Goal: Task Accomplishment & Management: Manage account settings

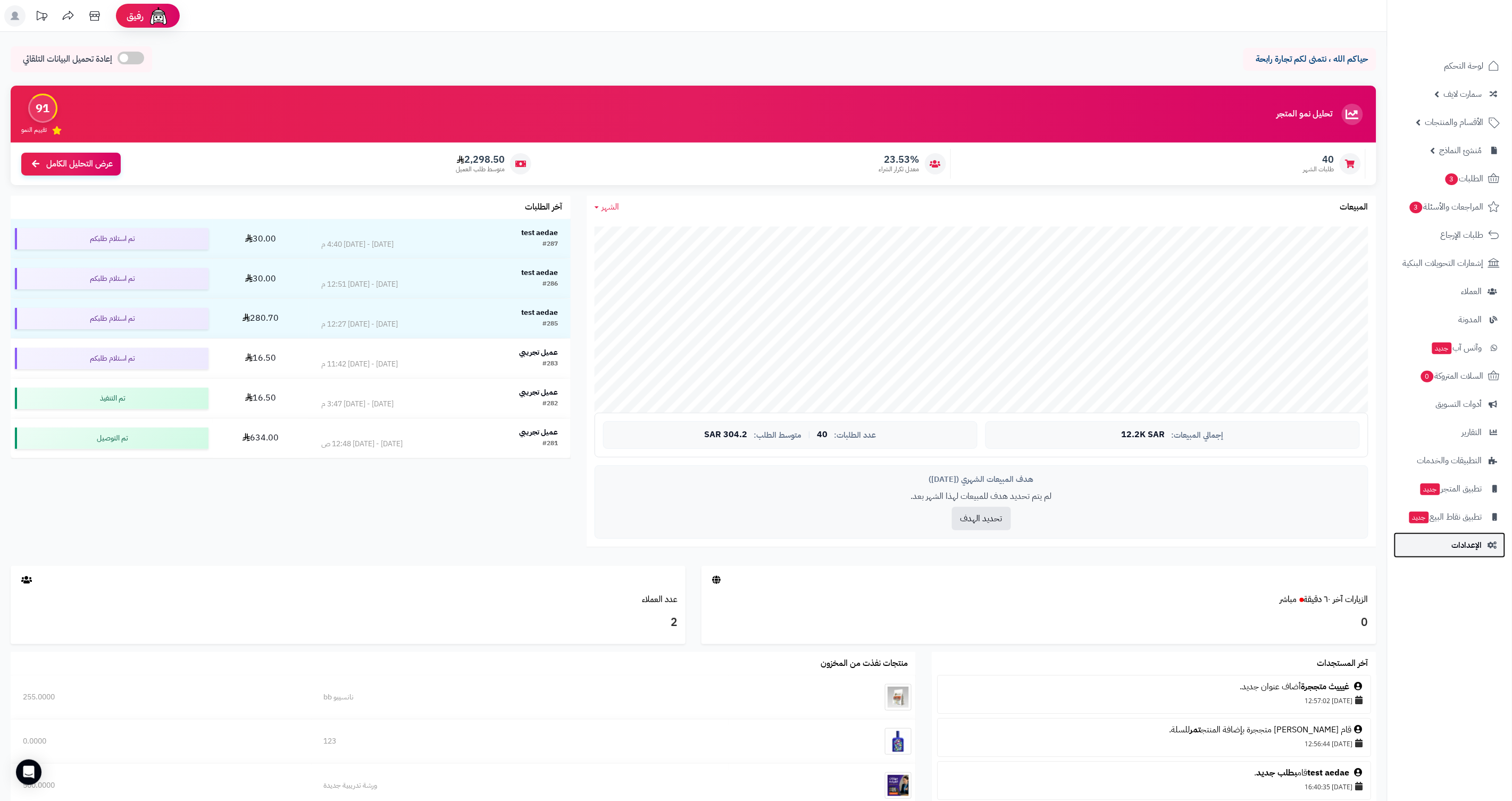
click at [1444, 553] on link "الإعدادات" at bounding box center [1450, 545] width 112 height 26
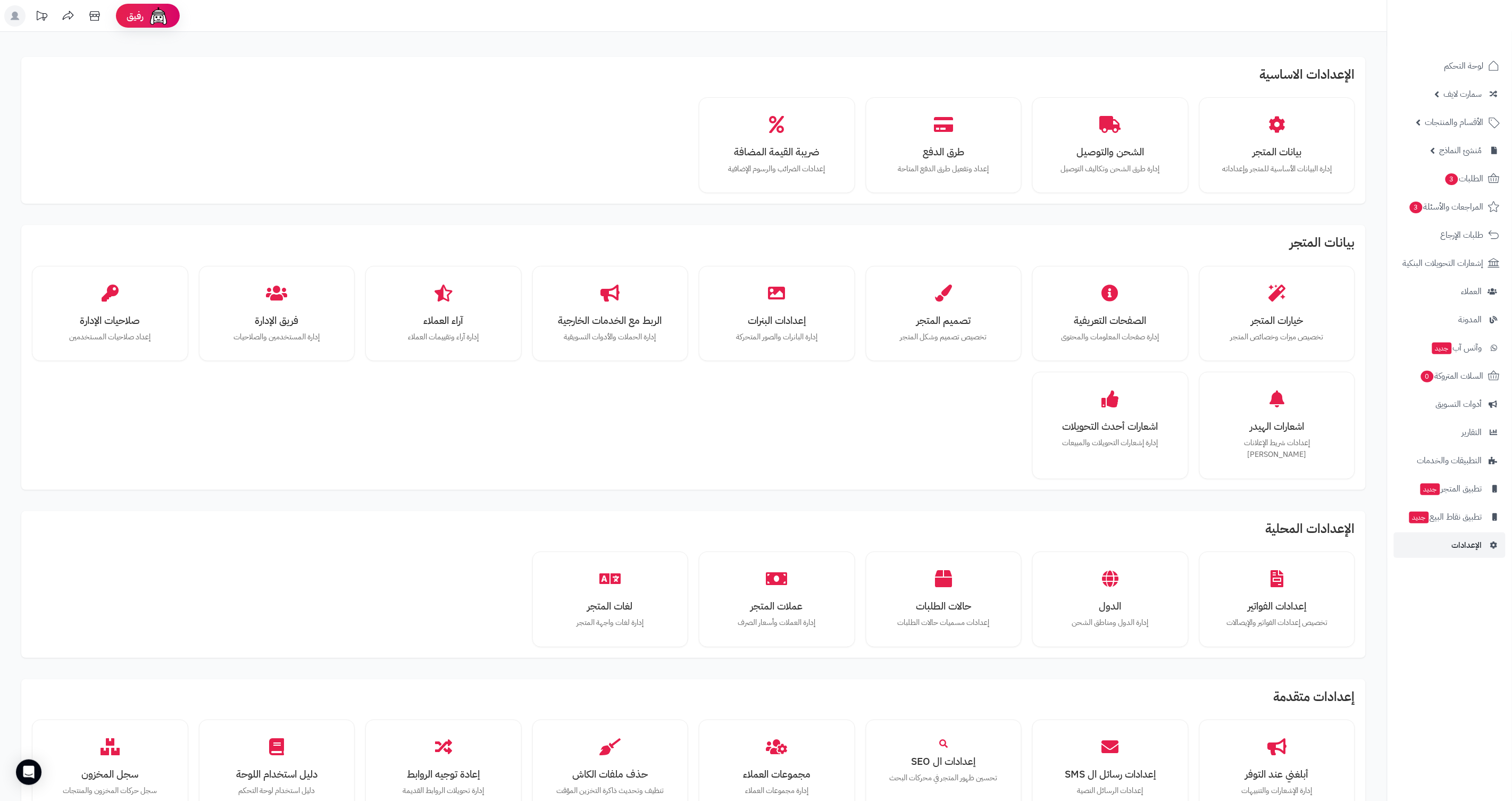
click at [1456, 306] on ul "لوحة التحكم سمارت لايف مزامنة أصناف المنتجات مزامنة البراندات المنتجات مزامنة ا…" at bounding box center [1450, 305] width 124 height 505
click at [1462, 297] on span "العملاء" at bounding box center [1472, 291] width 22 height 15
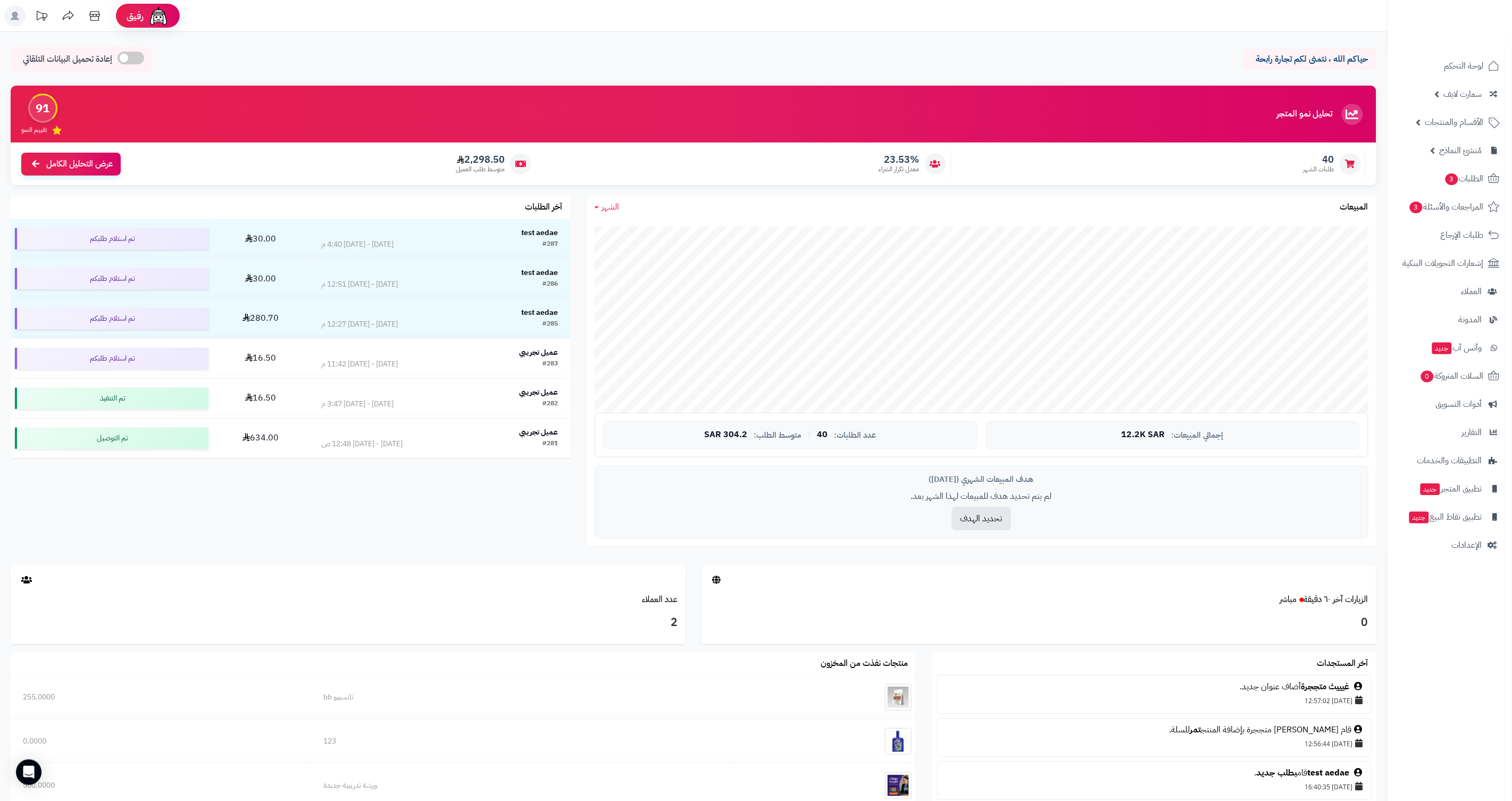
click at [79, 14] on link at bounding box center [67, 17] width 27 height 24
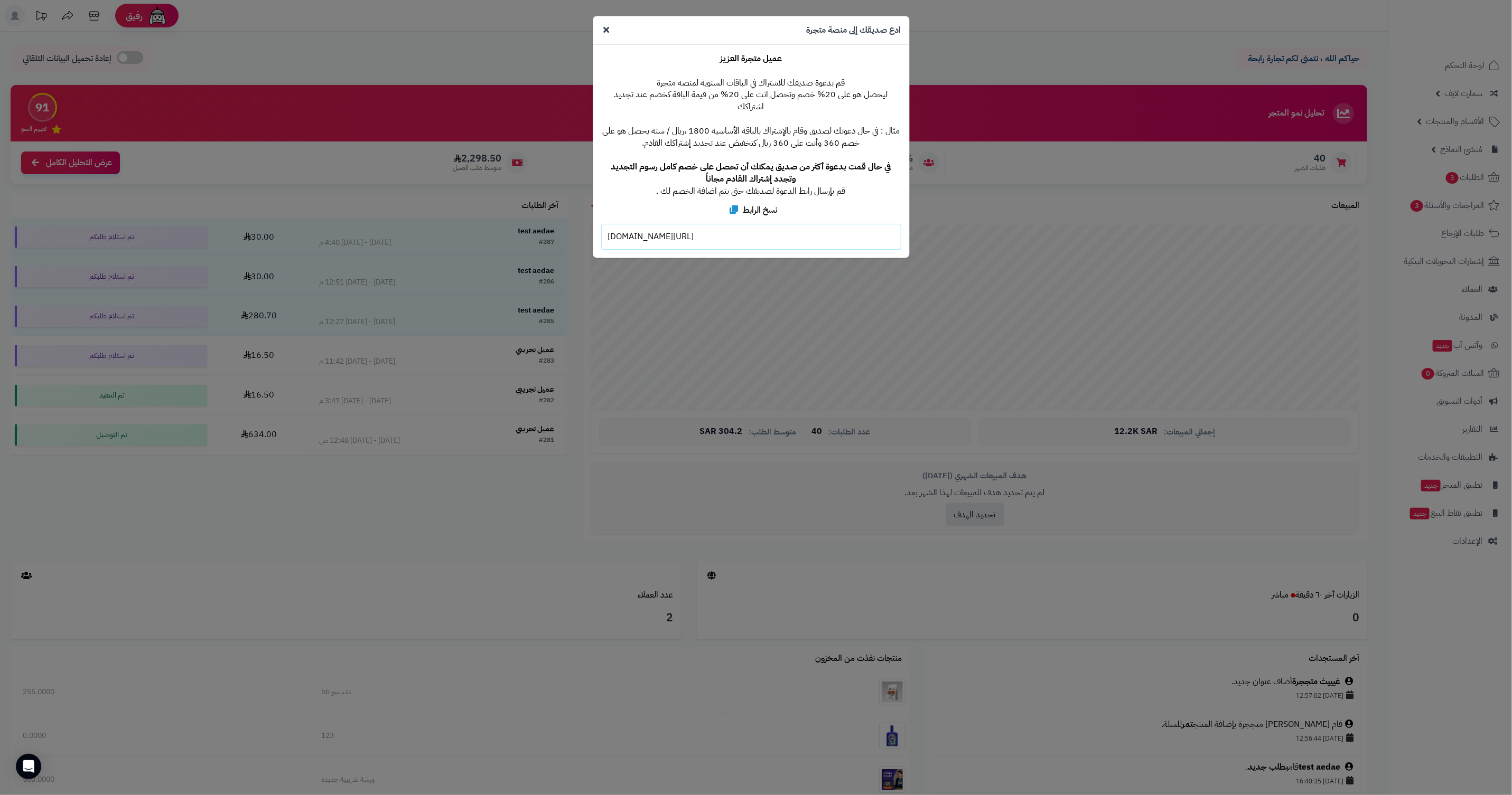
click at [89, 17] on div "**********" at bounding box center [756, 397] width 1512 height 795
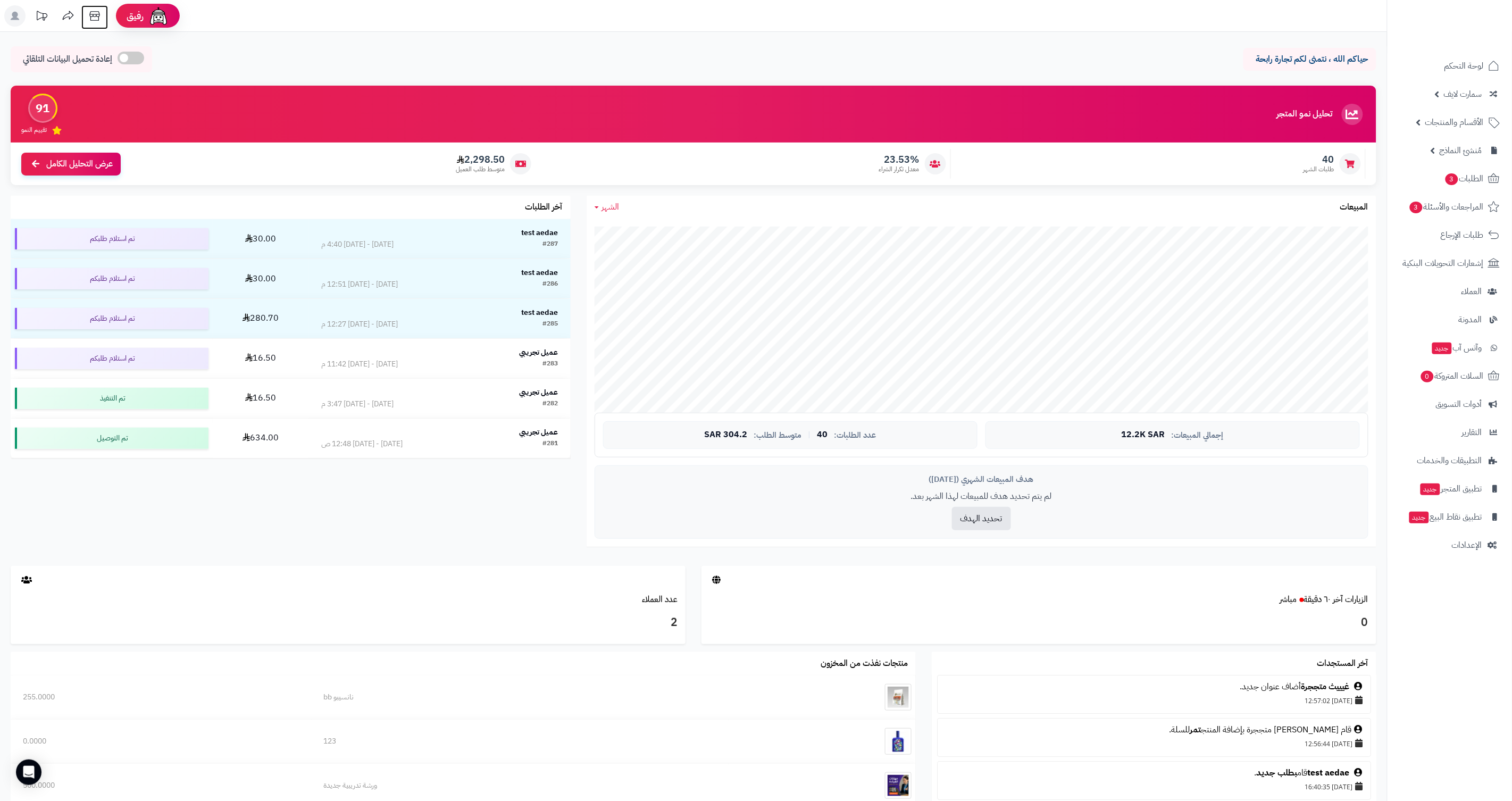
click at [93, 19] on icon at bounding box center [95, 16] width 22 height 22
click at [1477, 541] on span "الإعدادات" at bounding box center [1467, 545] width 31 height 15
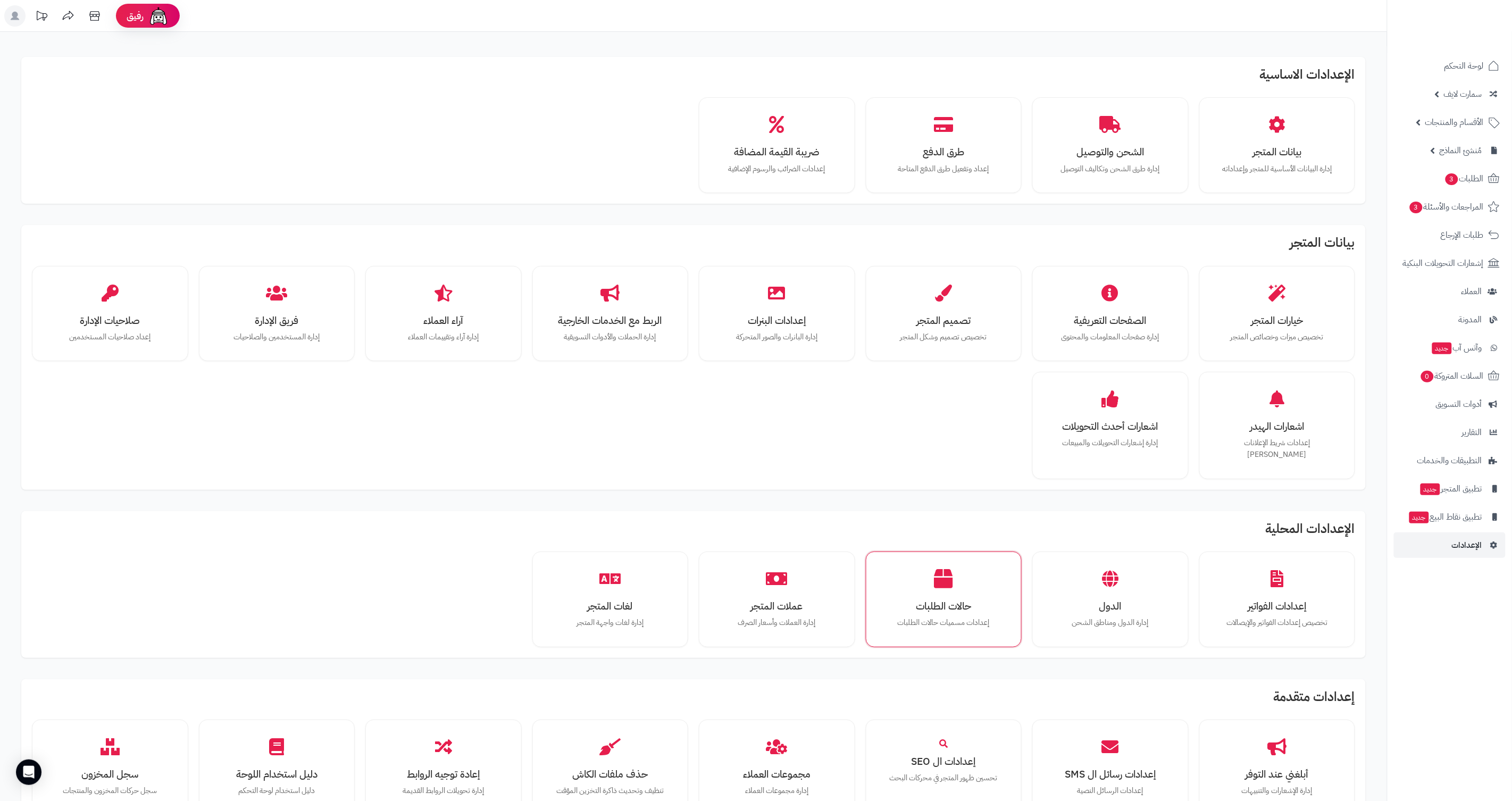
scroll to position [238, 0]
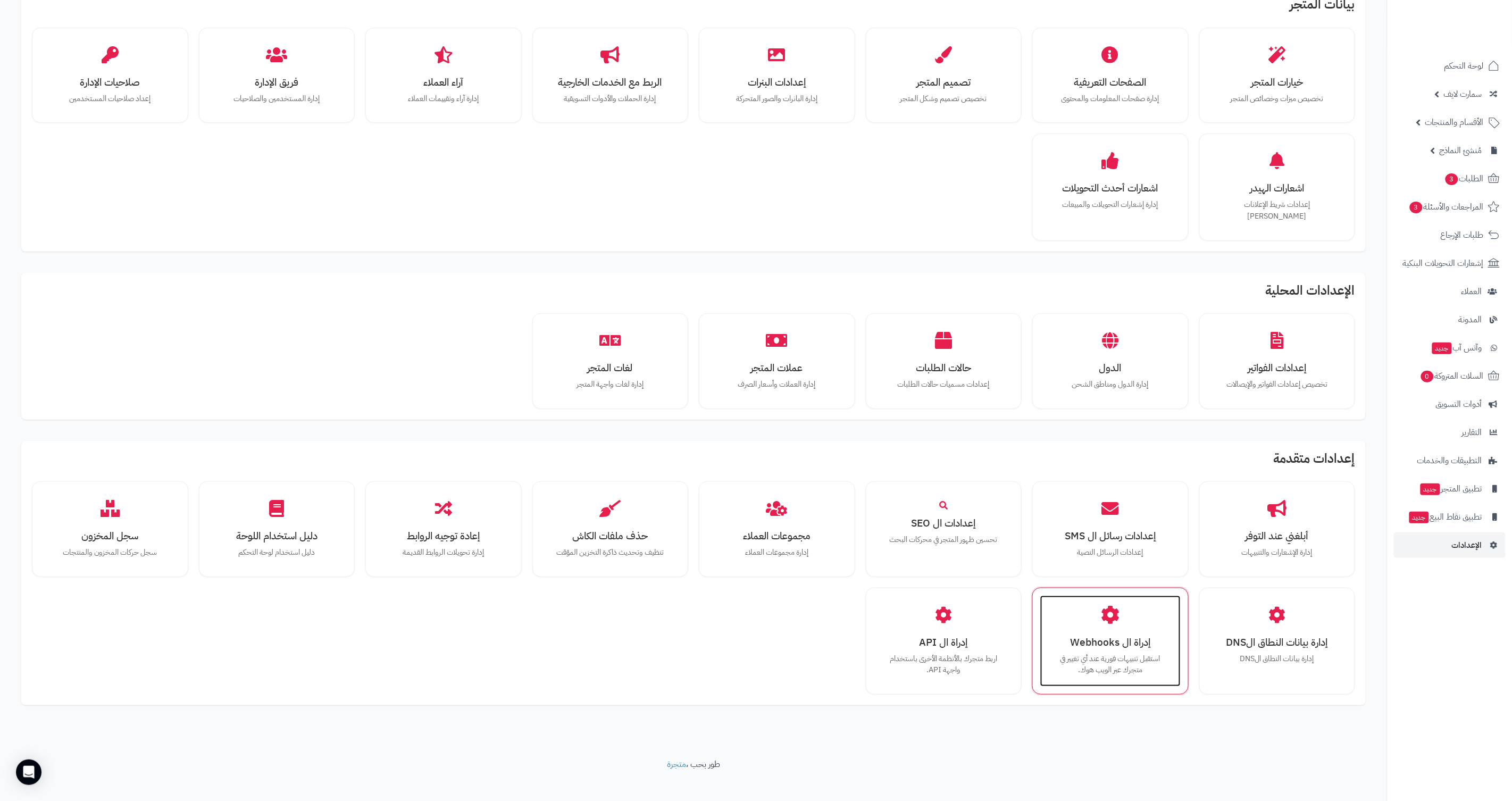
click at [1107, 637] on h3 "إدراة ال Webhooks" at bounding box center [1110, 642] width 119 height 11
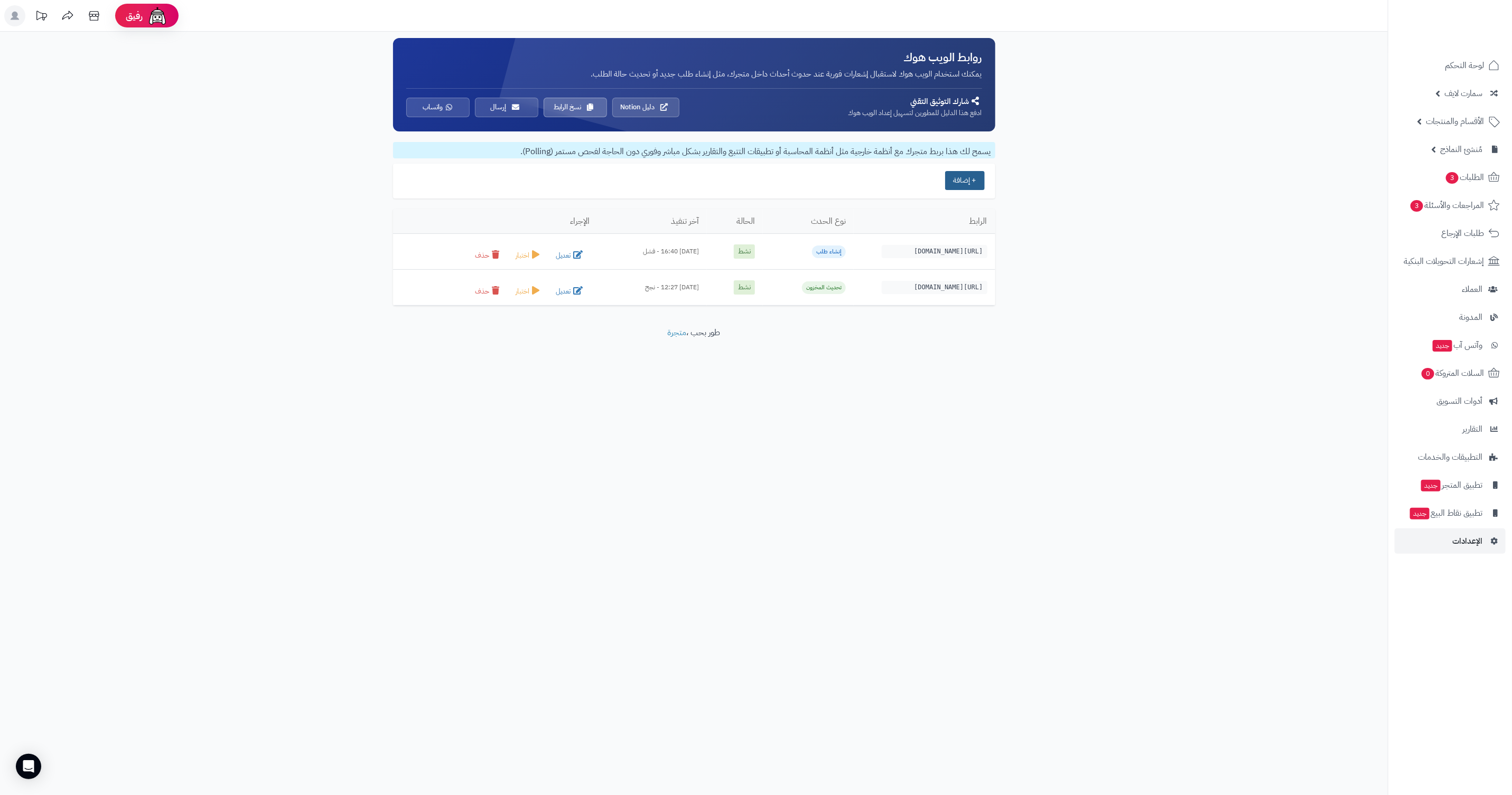
click at [972, 181] on button "+ إضافة" at bounding box center [965, 180] width 39 height 19
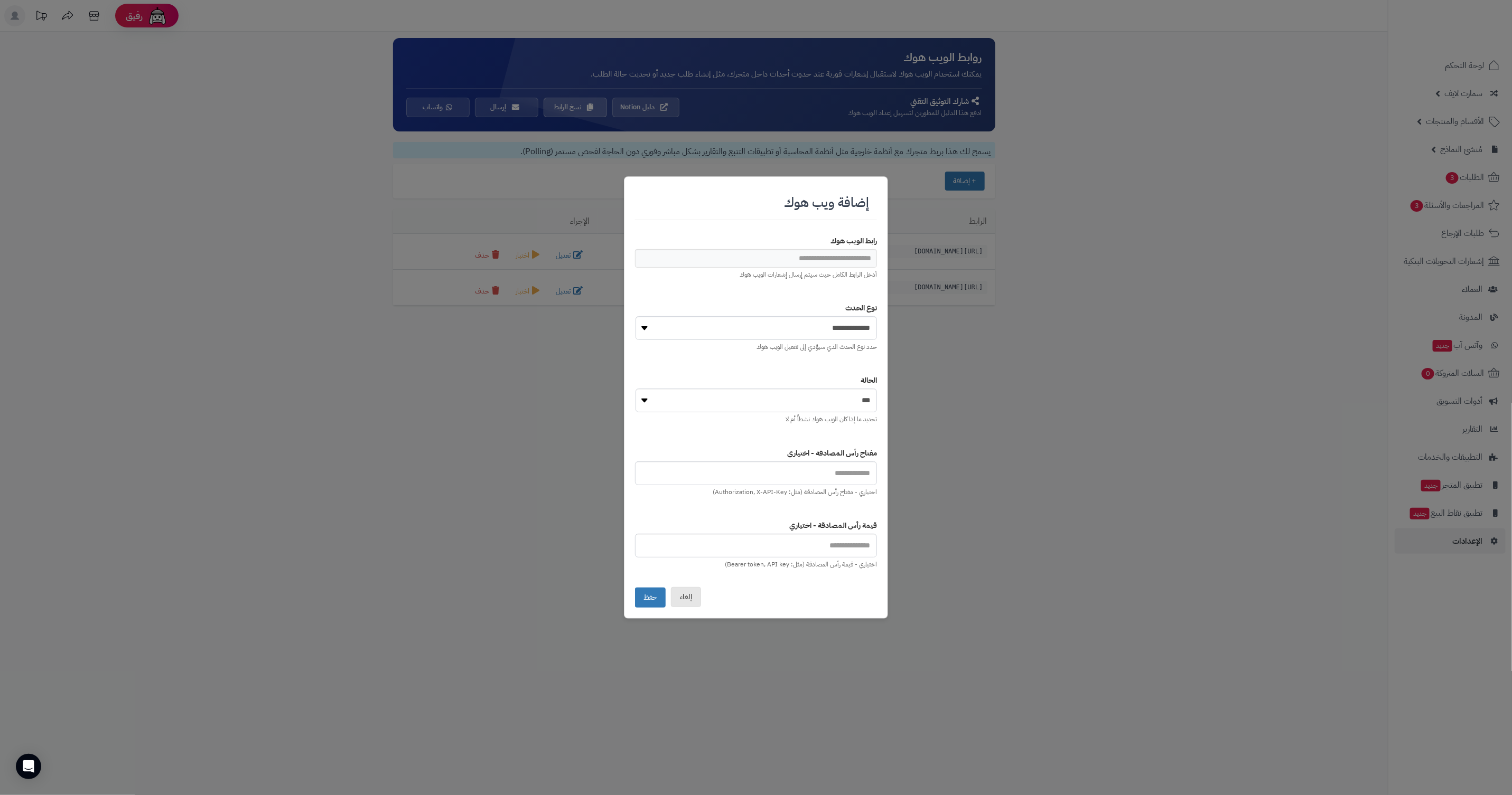
click at [692, 596] on button "إلغاء" at bounding box center [685, 597] width 30 height 20
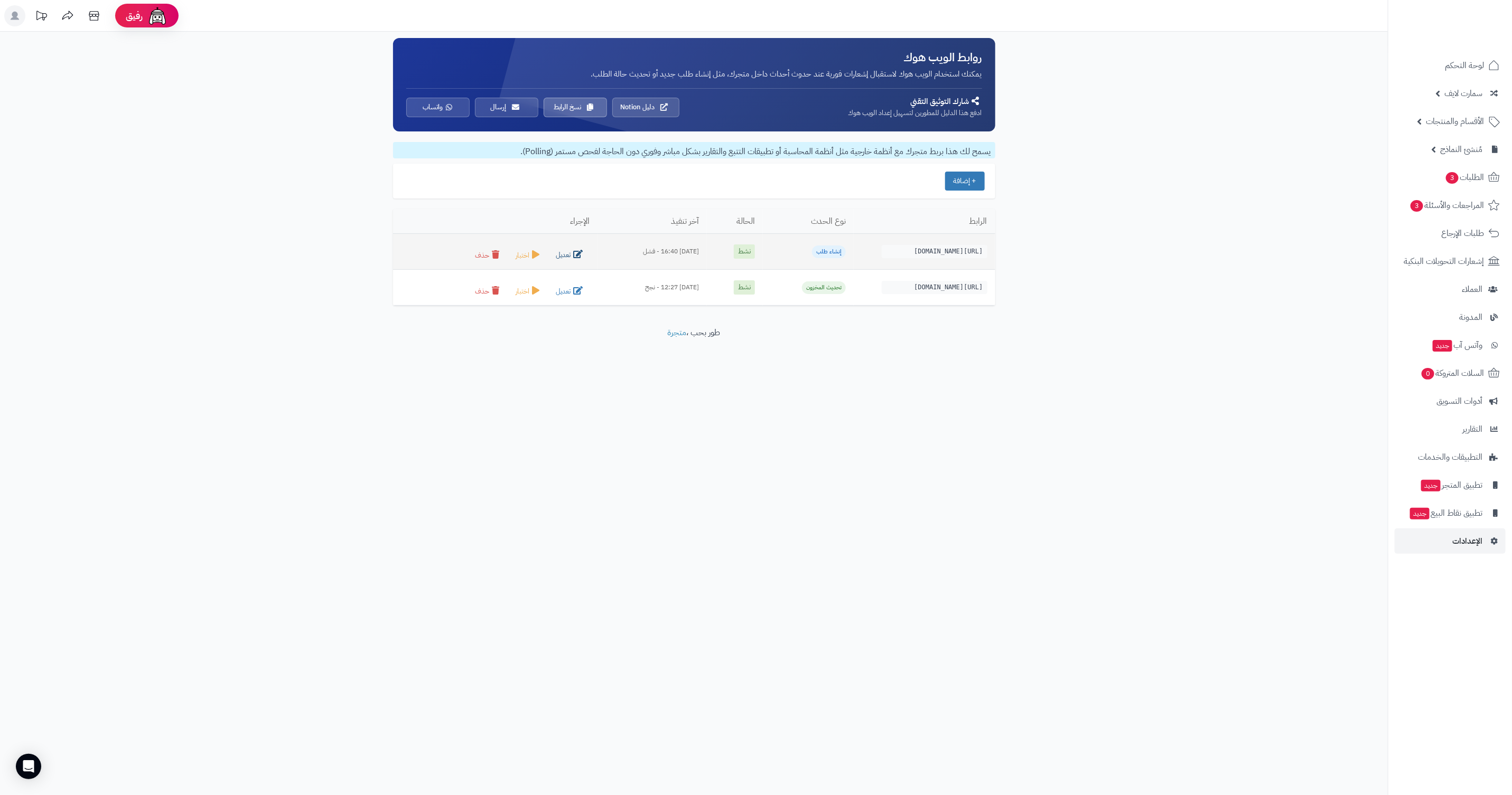
click at [551, 251] on button "تعديل" at bounding box center [570, 255] width 38 height 15
type input "**********"
select select "**********"
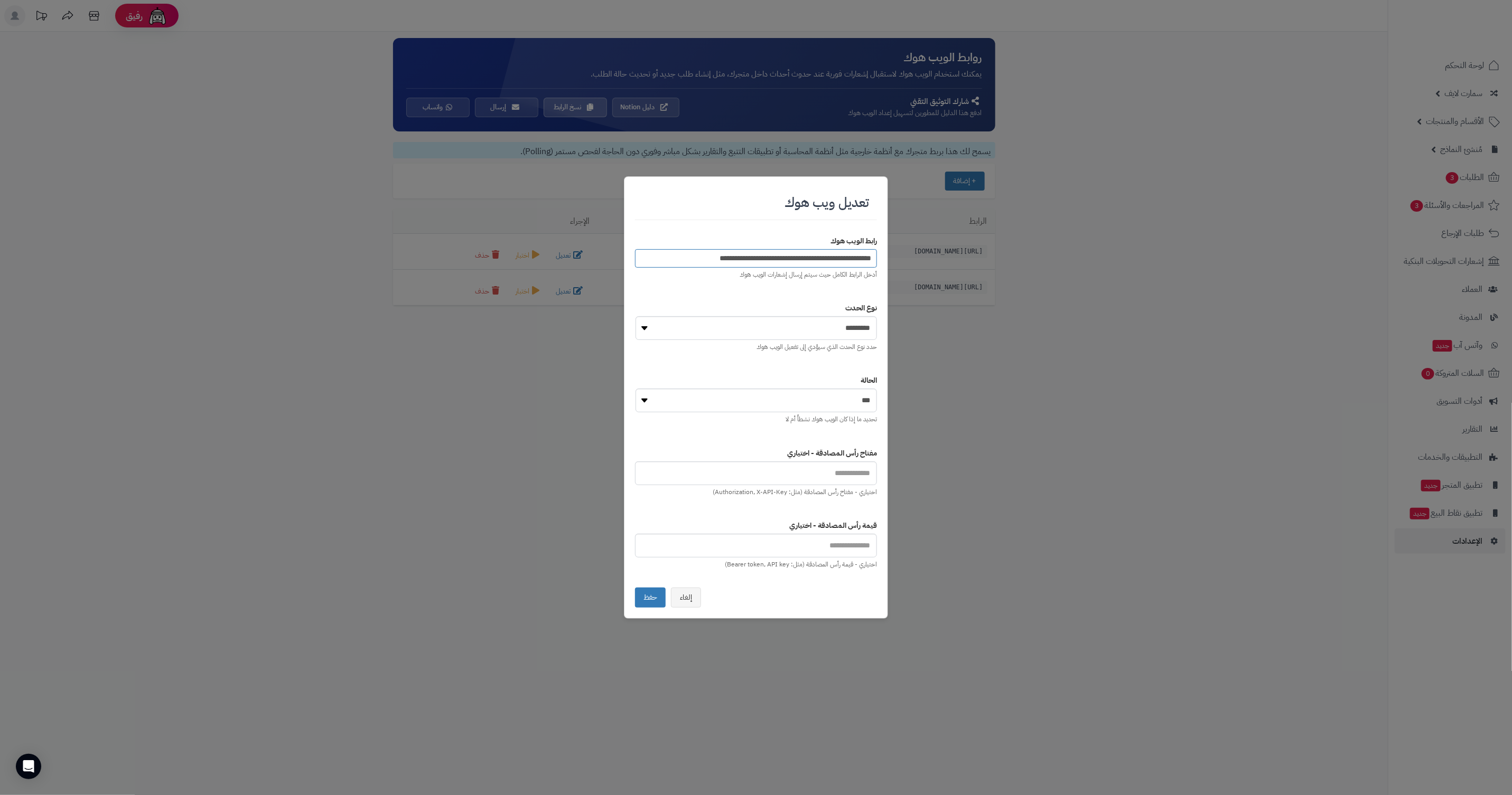
click at [763, 261] on input "**********" at bounding box center [755, 258] width 242 height 19
paste input "url"
type input "**********"
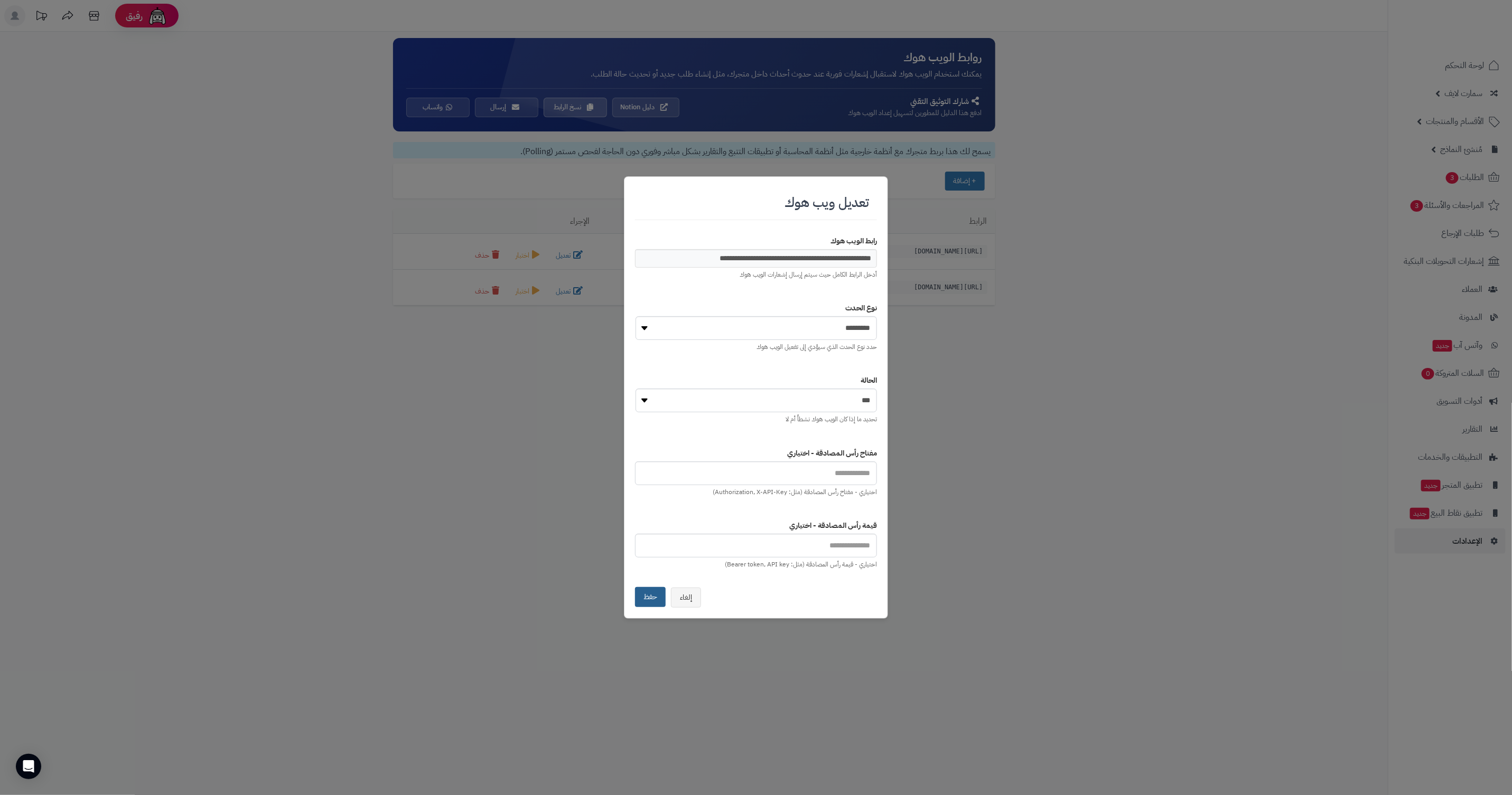
click at [652, 601] on button "حفظ" at bounding box center [649, 597] width 30 height 20
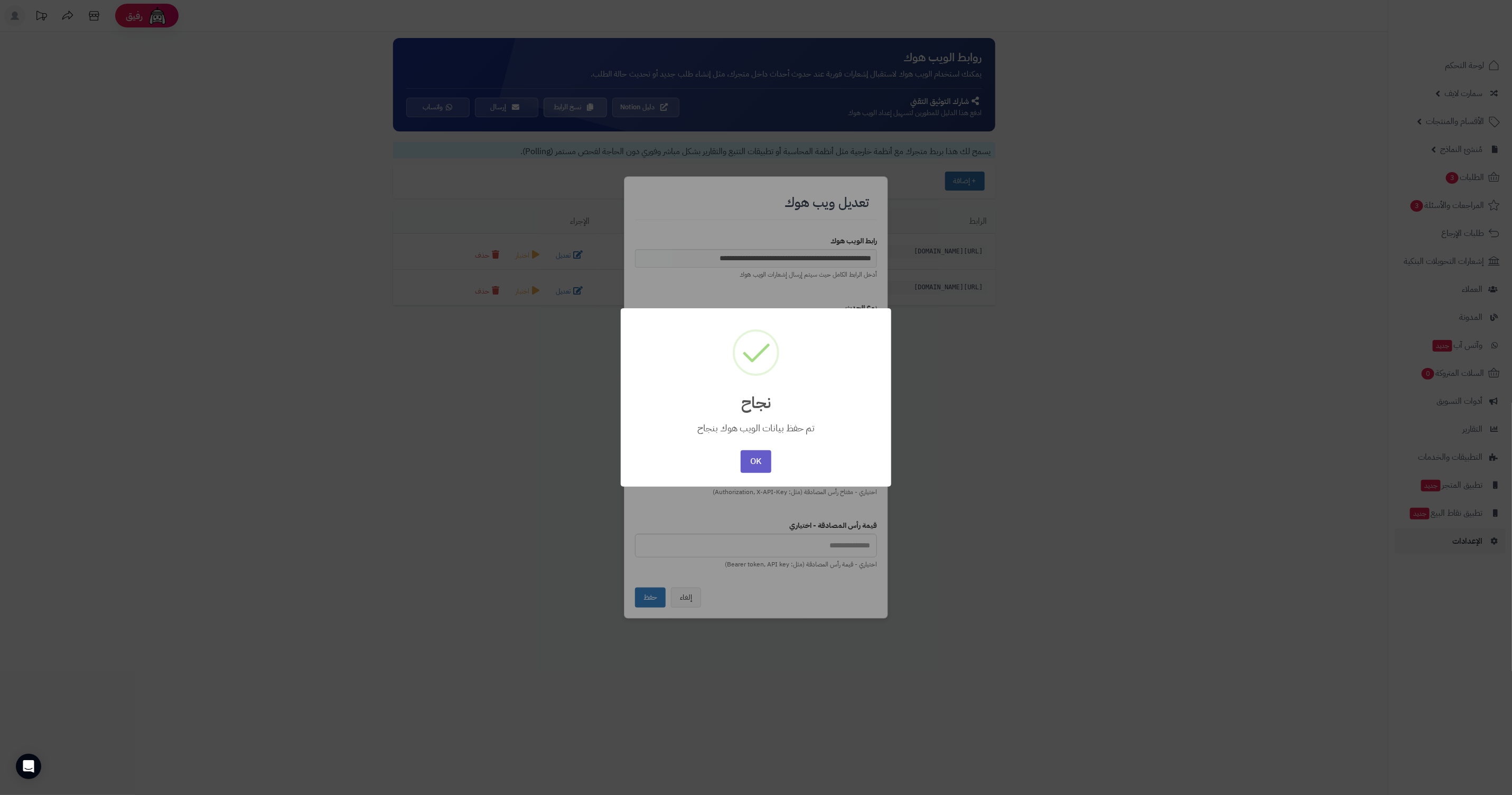
click at [755, 461] on button "OK" at bounding box center [755, 461] width 30 height 23
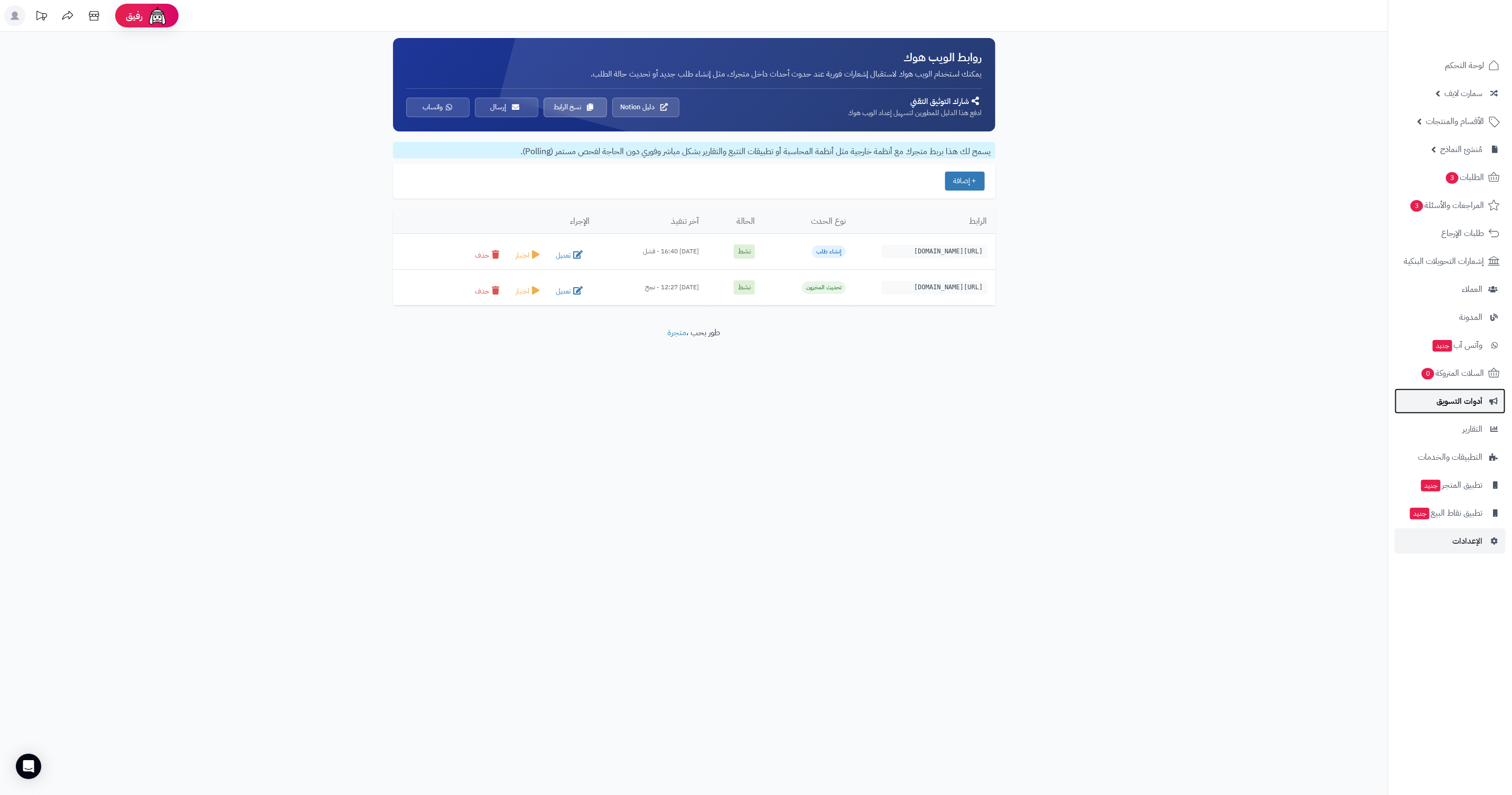
click at [1442, 409] on link "أدوات التسويق" at bounding box center [1449, 401] width 111 height 25
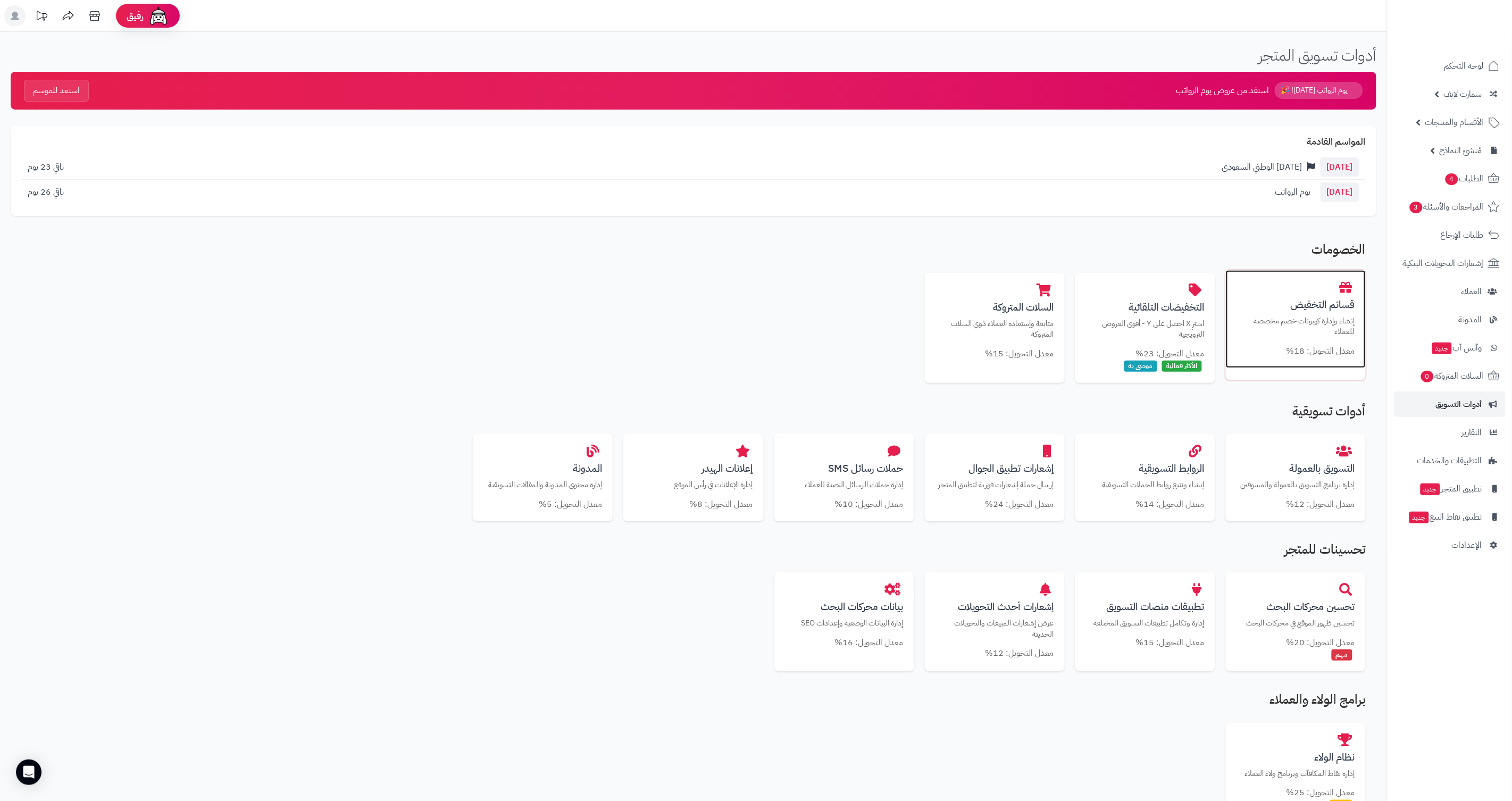
click at [1325, 343] on div "قسائم التخفيض إنشاء وإدارة كوبونات خصم مخصصة للعملاء معدل التحويل: 18%" at bounding box center [1297, 319] width 140 height 98
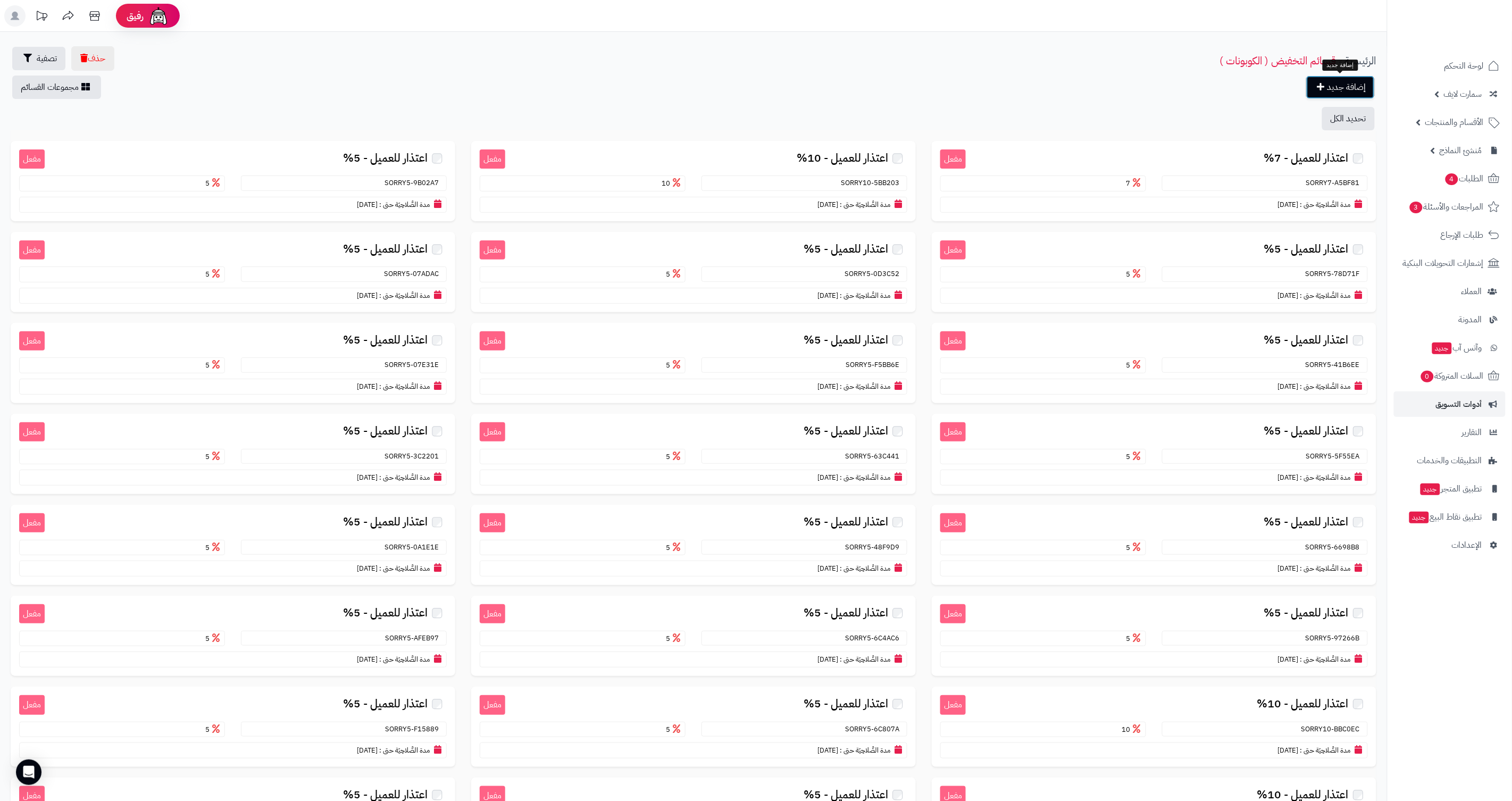
click at [1351, 90] on link "إضافة جديد" at bounding box center [1340, 87] width 68 height 24
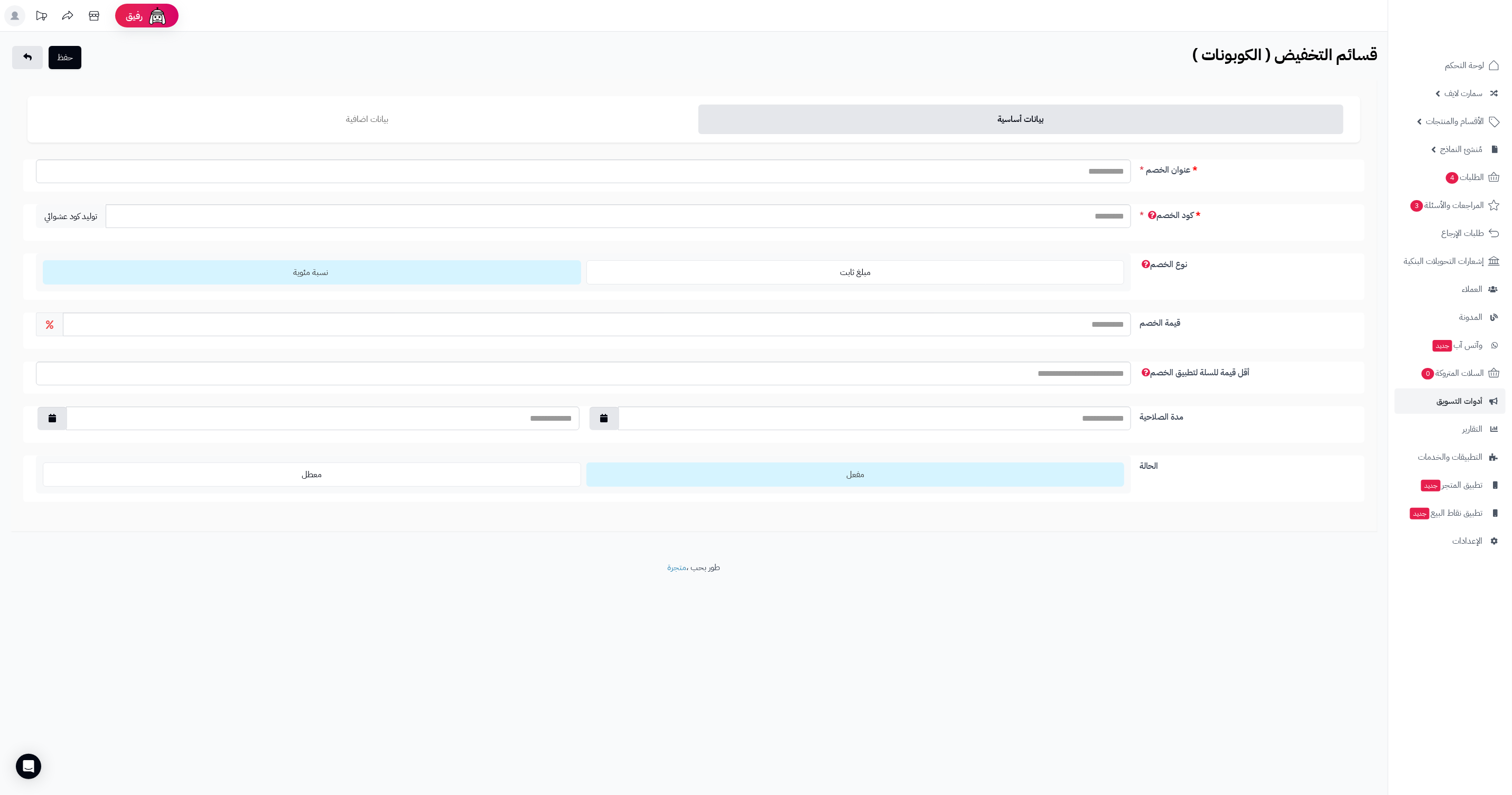
click at [1084, 160] on div at bounding box center [582, 172] width 1103 height 24
click at [1087, 168] on input "عنوان الخصم" at bounding box center [583, 172] width 1095 height 24
type input "******"
paste input "******"
type input "******"
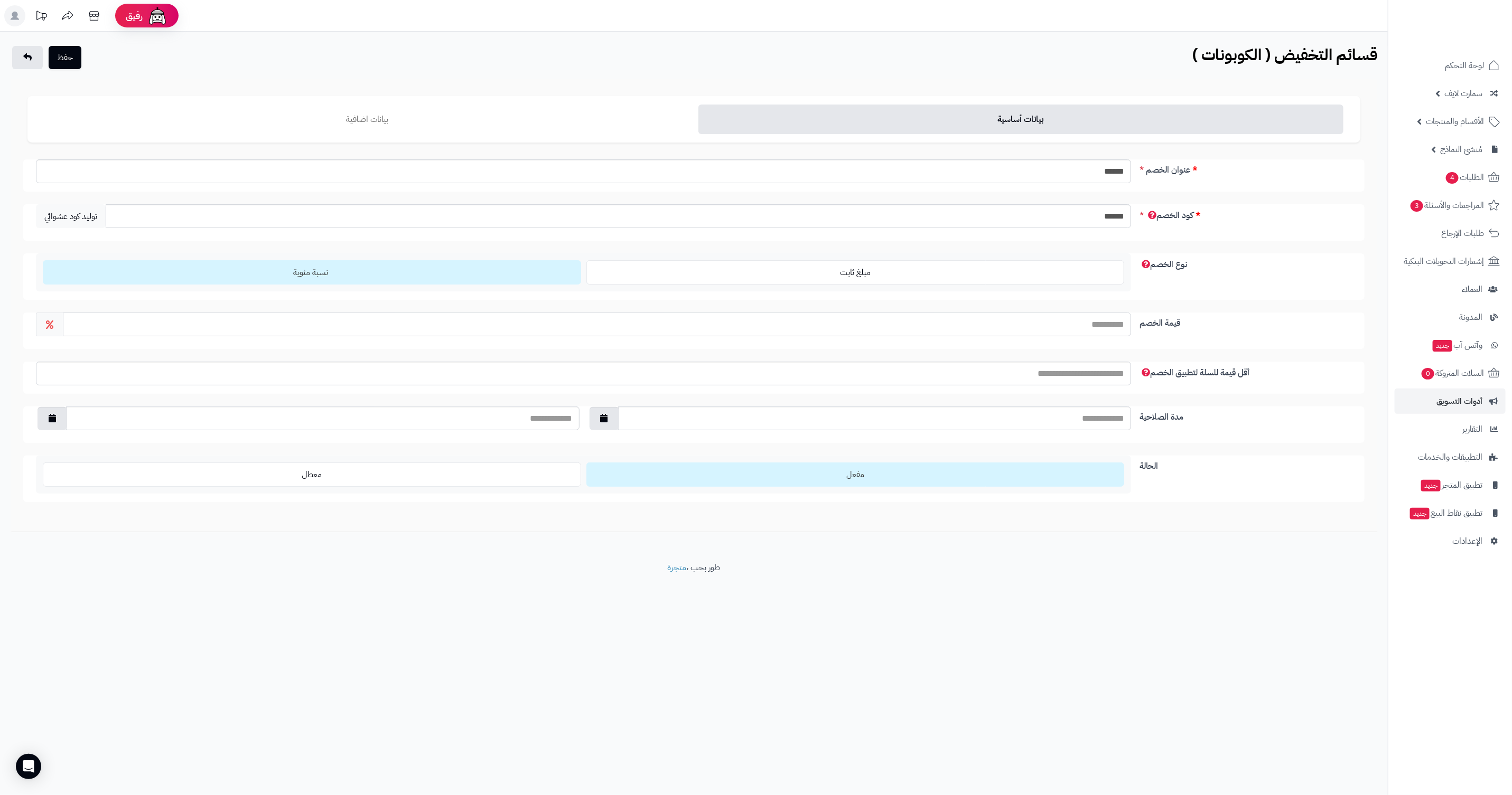
click at [1002, 327] on input "قيمة الخصم" at bounding box center [596, 324] width 1068 height 24
type input "**"
click at [66, 61] on button "حفظ" at bounding box center [65, 57] width 32 height 24
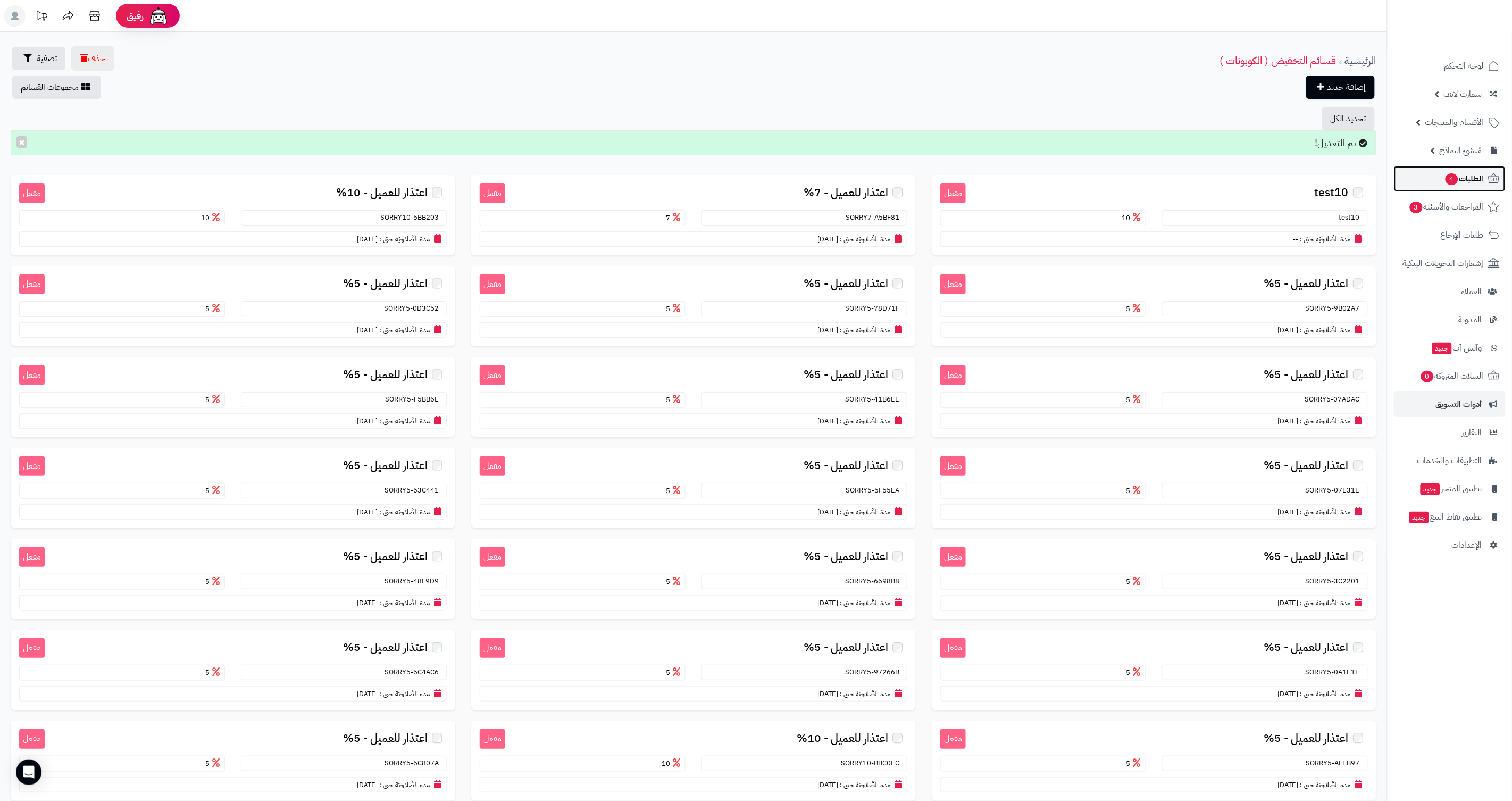
click at [1478, 169] on link "الطلبات 4" at bounding box center [1450, 179] width 112 height 26
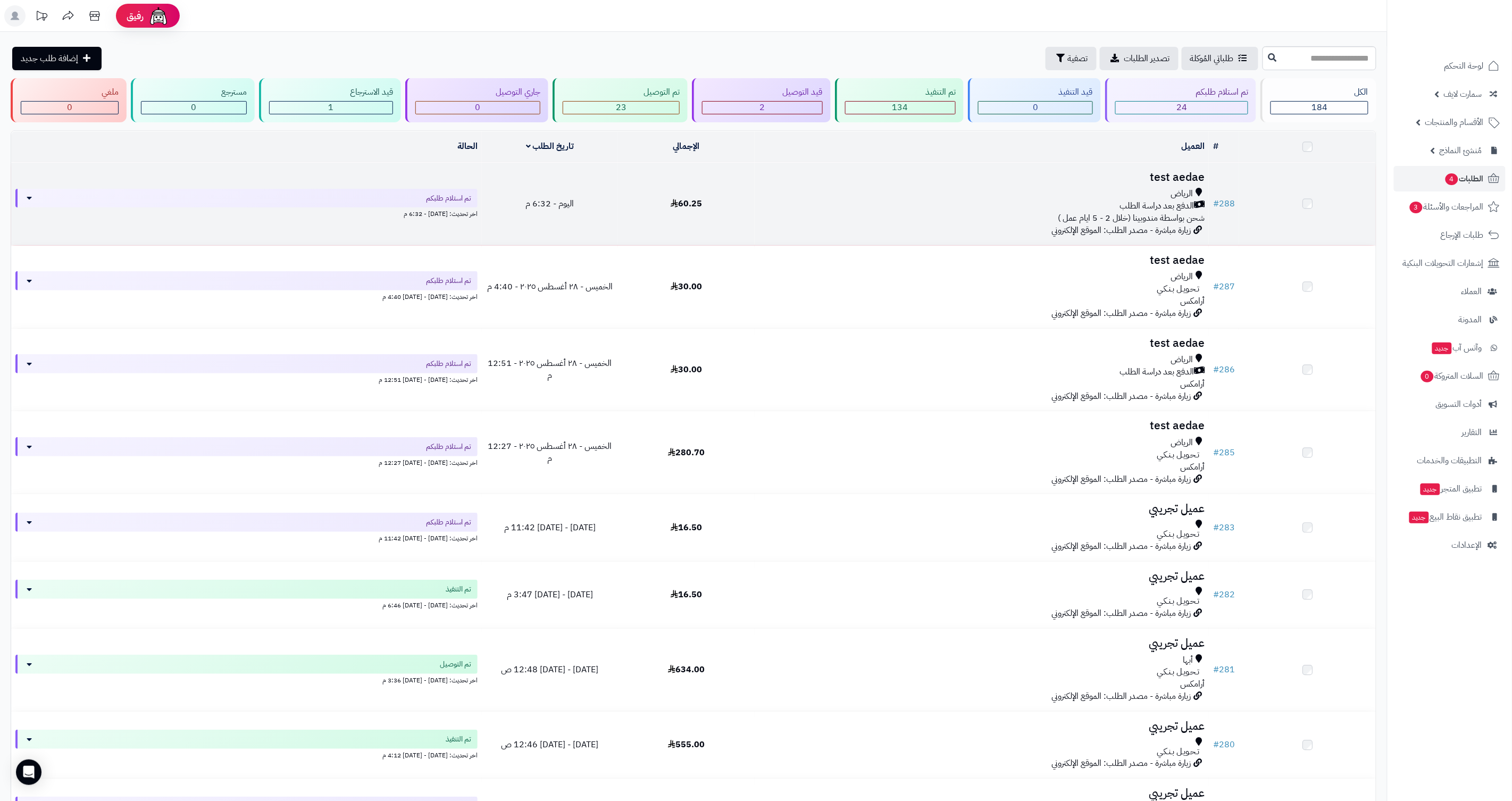
click at [1165, 210] on span "الدفع بعد دراسة الطلب" at bounding box center [1156, 206] width 74 height 12
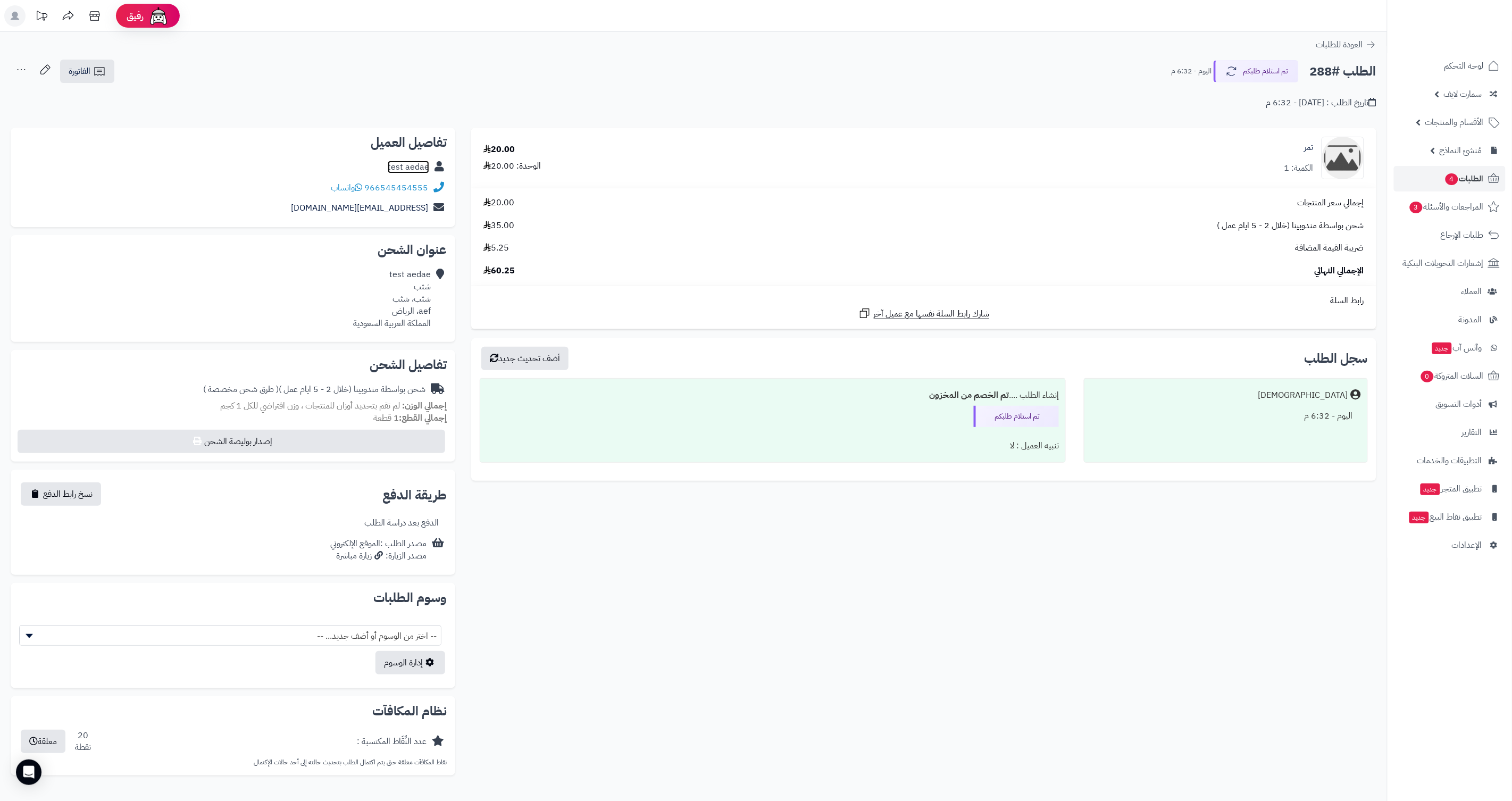
click at [411, 166] on link "test aedae" at bounding box center [409, 167] width 41 height 13
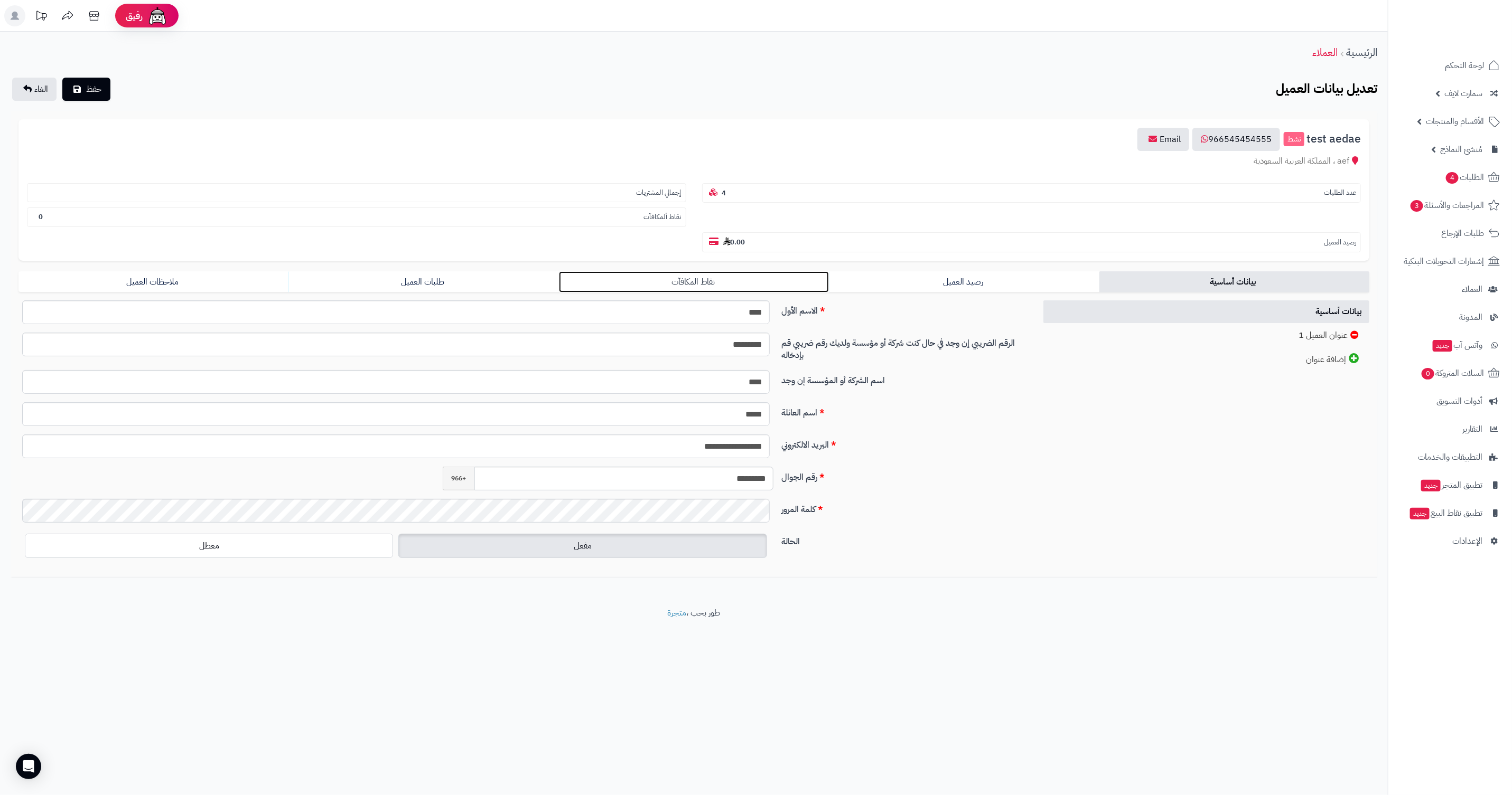
click at [733, 272] on link "نقاط المكافآت" at bounding box center [693, 282] width 270 height 22
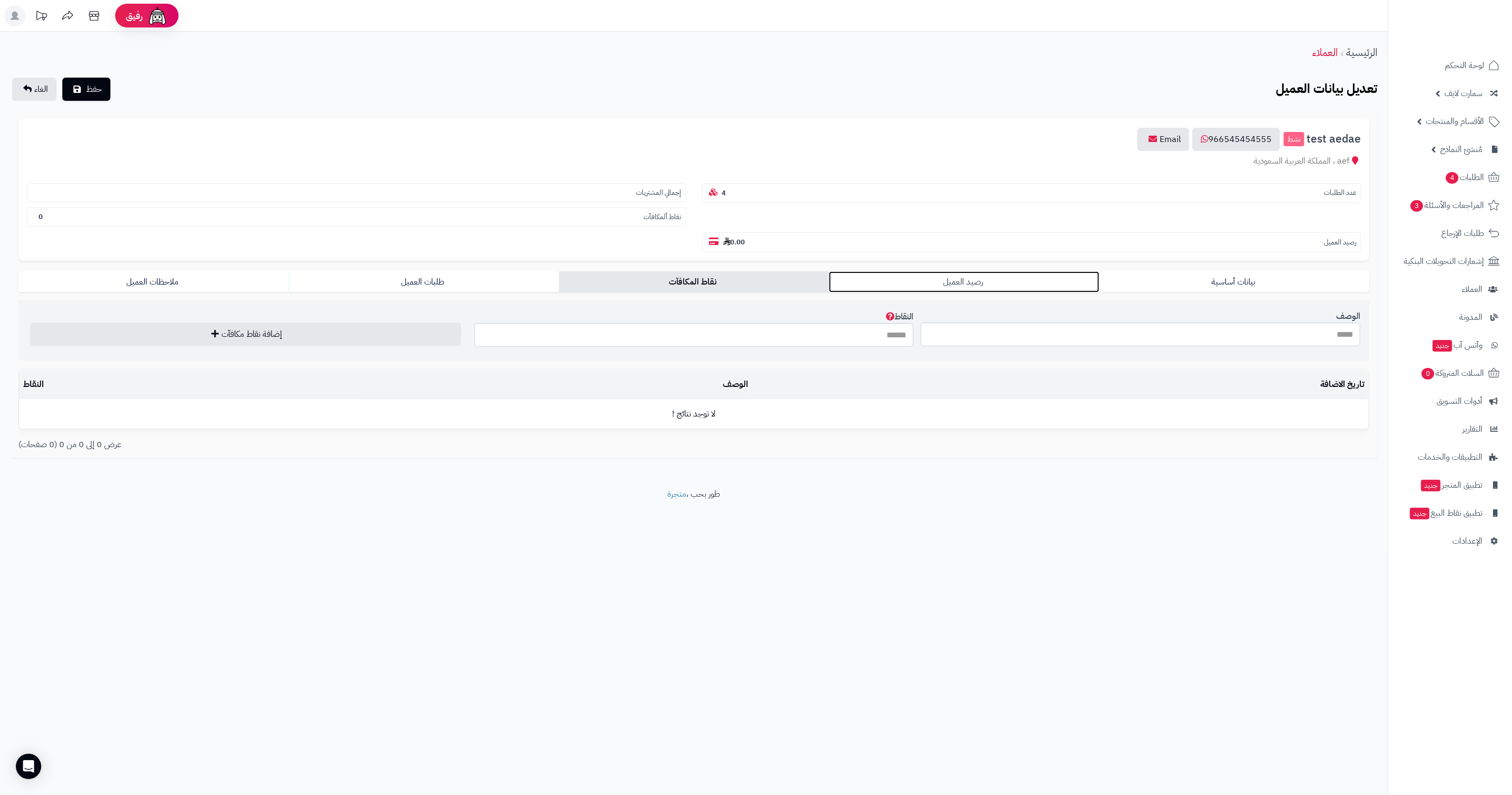
click at [872, 272] on link "رصيد العميل" at bounding box center [963, 282] width 270 height 22
click at [985, 323] on input "الوصف" at bounding box center [1140, 334] width 439 height 24
click at [833, 323] on input "المبلغ" at bounding box center [694, 334] width 439 height 24
type input "**"
click at [103, 91] on button "حفظ" at bounding box center [86, 89] width 48 height 24
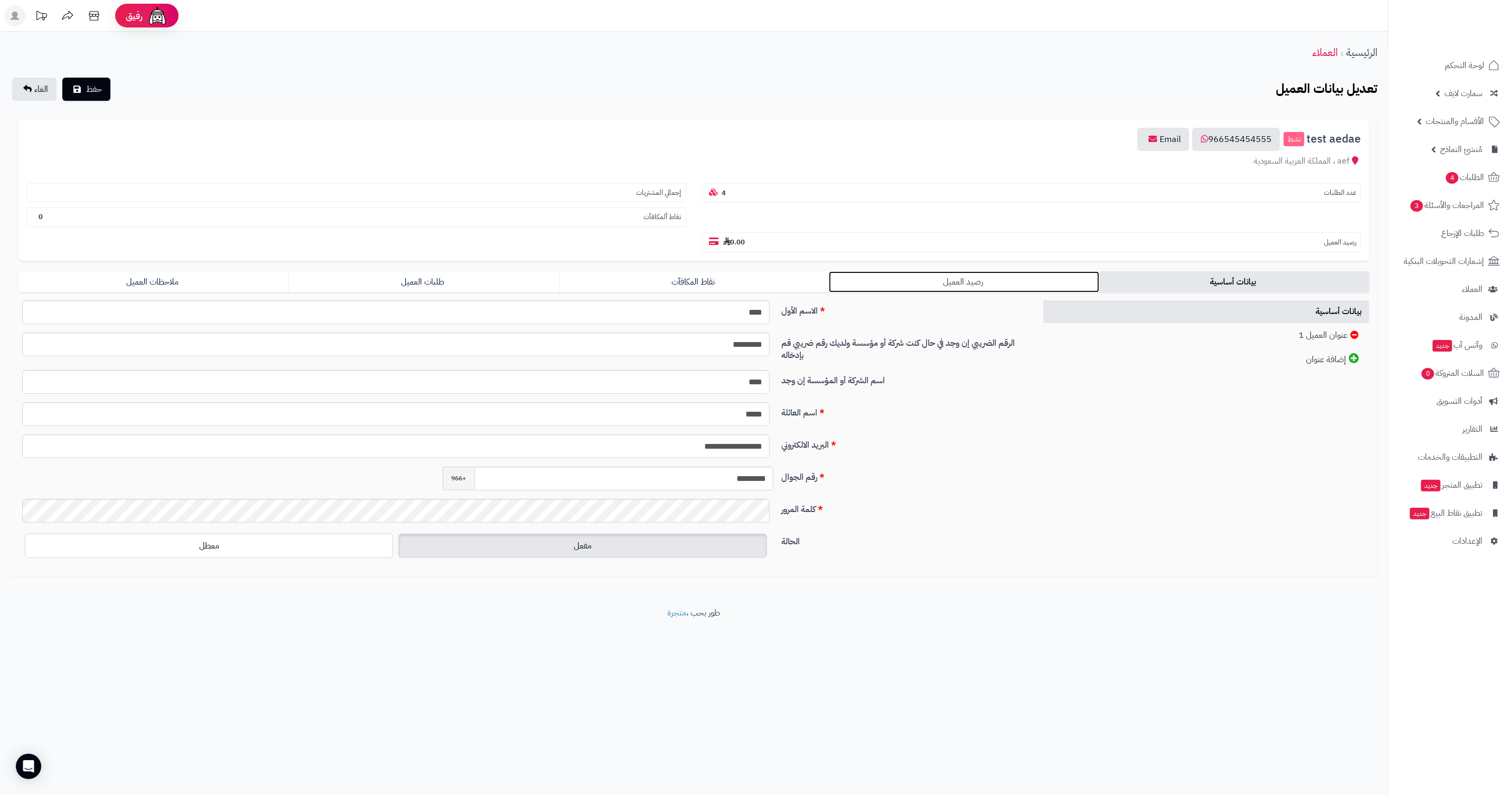
click at [942, 272] on link "رصيد العميل" at bounding box center [963, 282] width 270 height 22
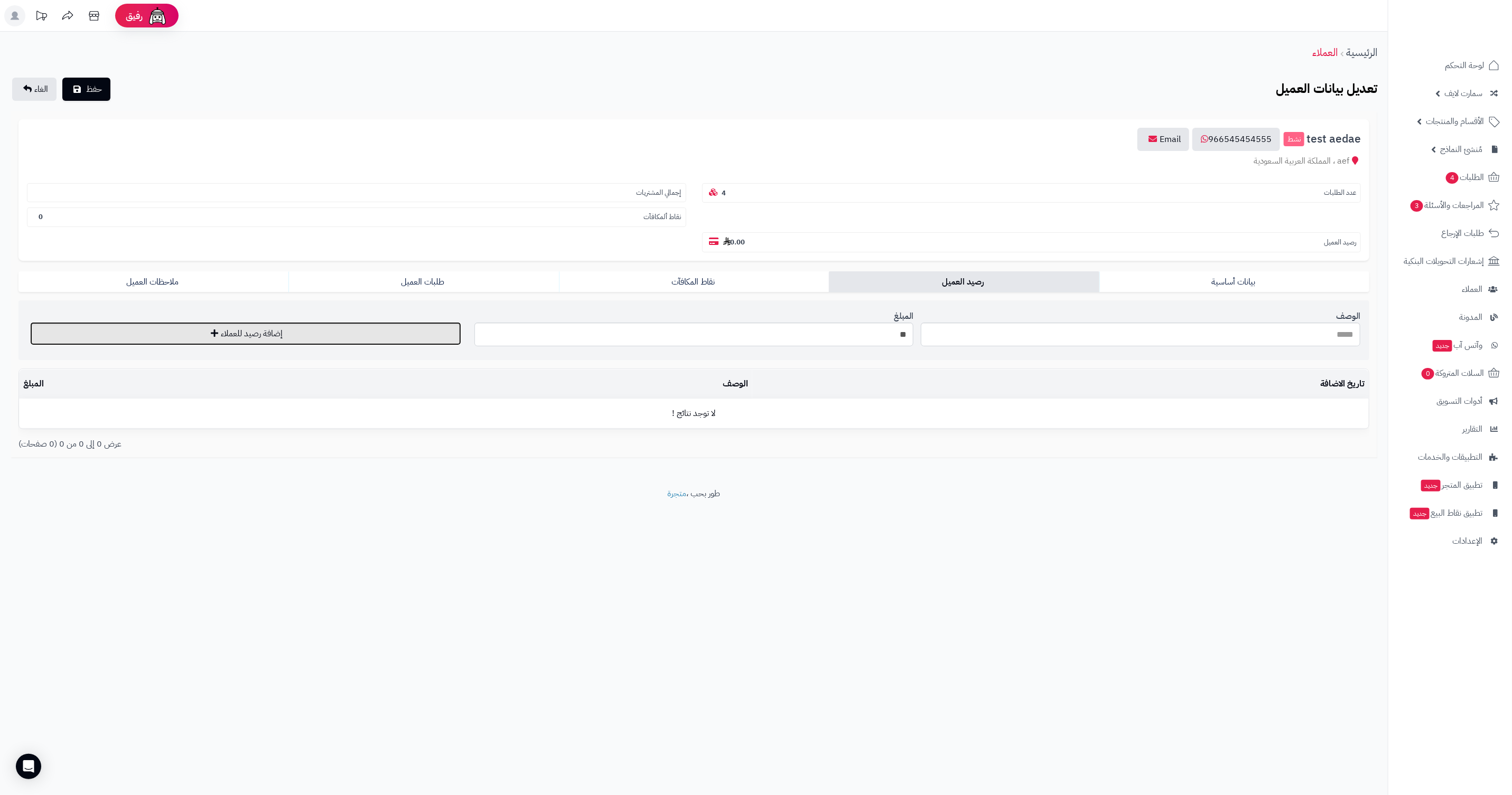
click at [238, 323] on button "إضافة رصيد للعملاء" at bounding box center [246, 334] width 431 height 24
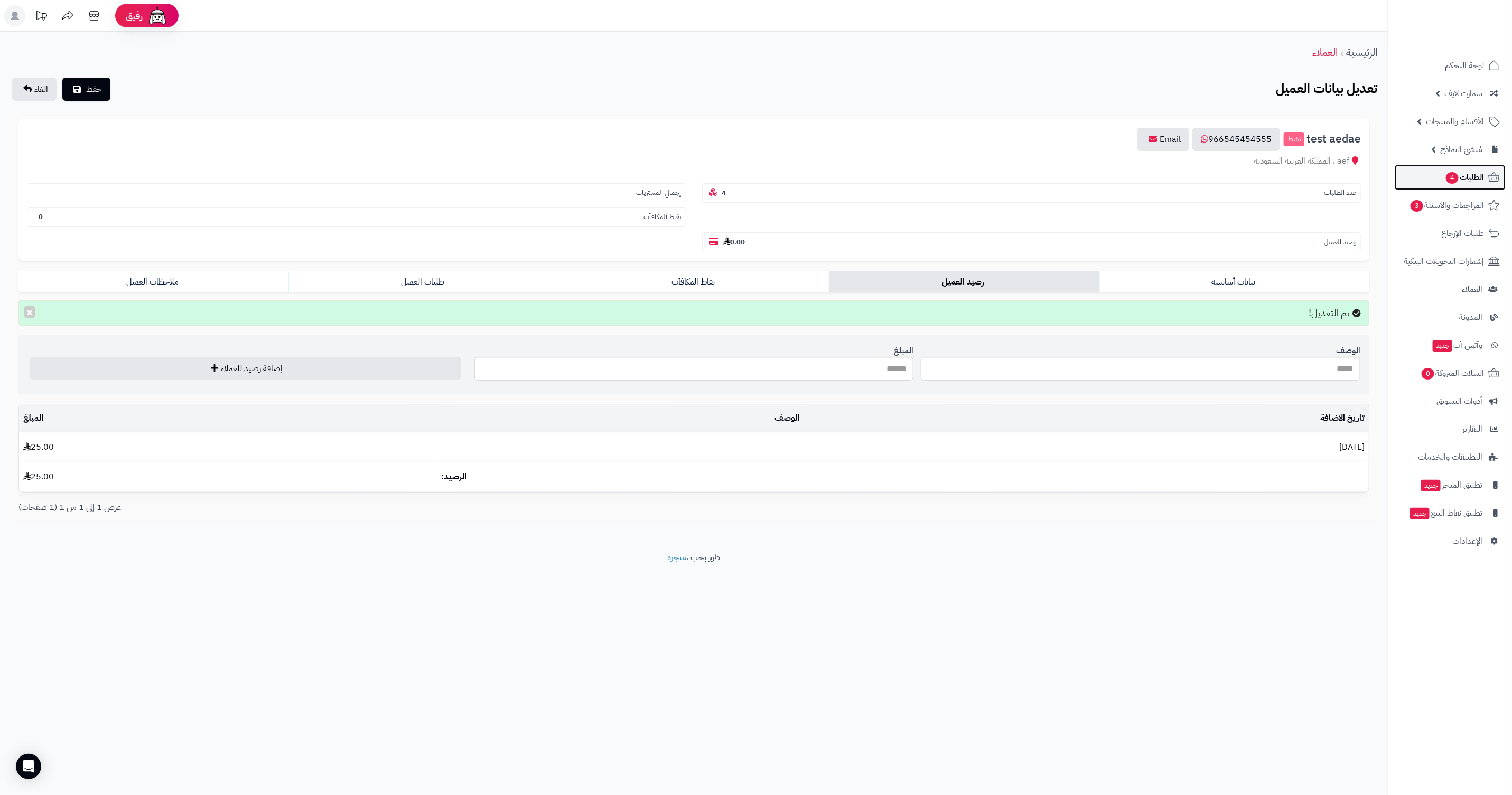
click at [1449, 174] on span "4" at bounding box center [1451, 178] width 13 height 12
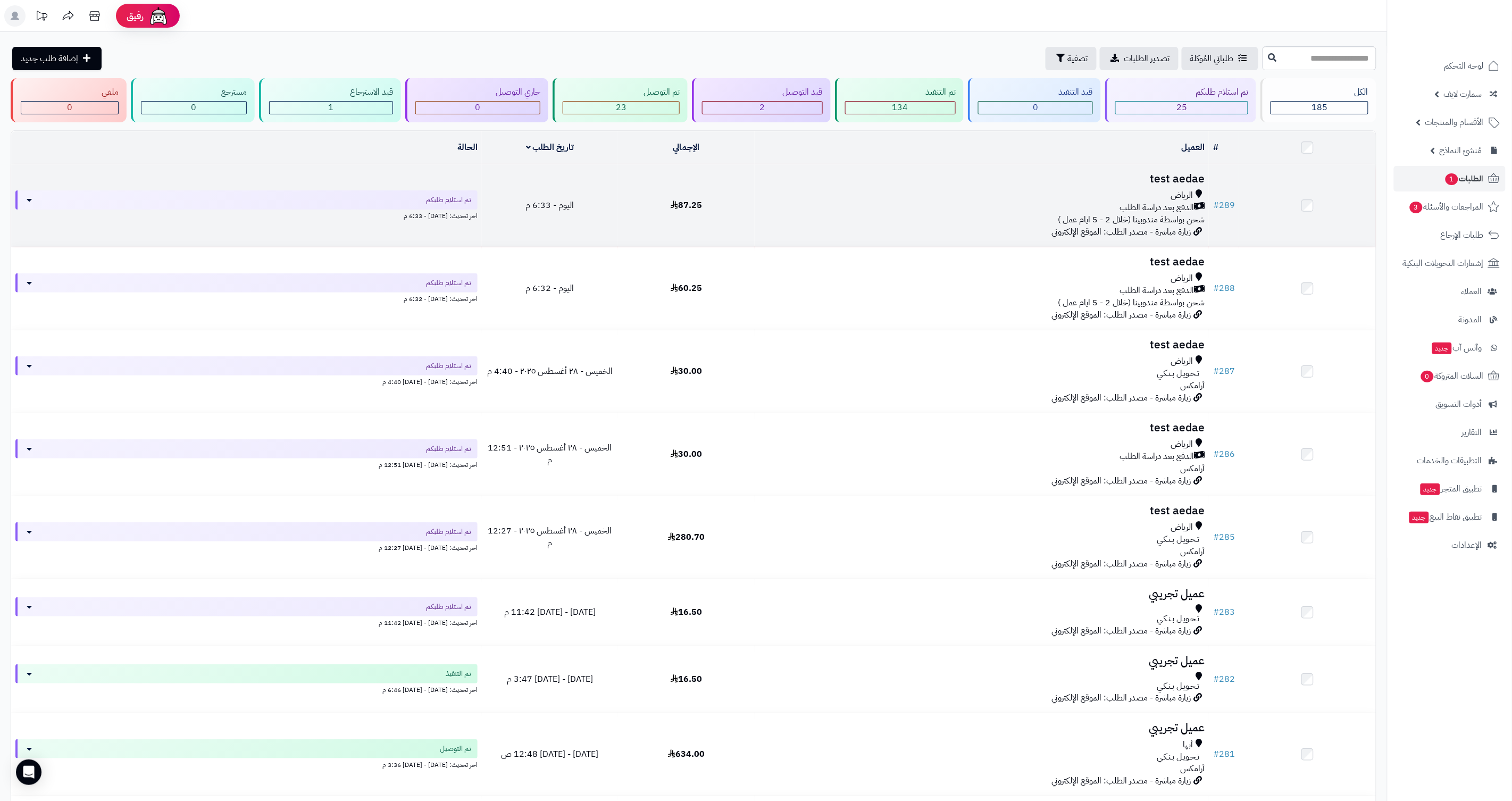
click at [1165, 190] on div "الرياض" at bounding box center [982, 196] width 445 height 12
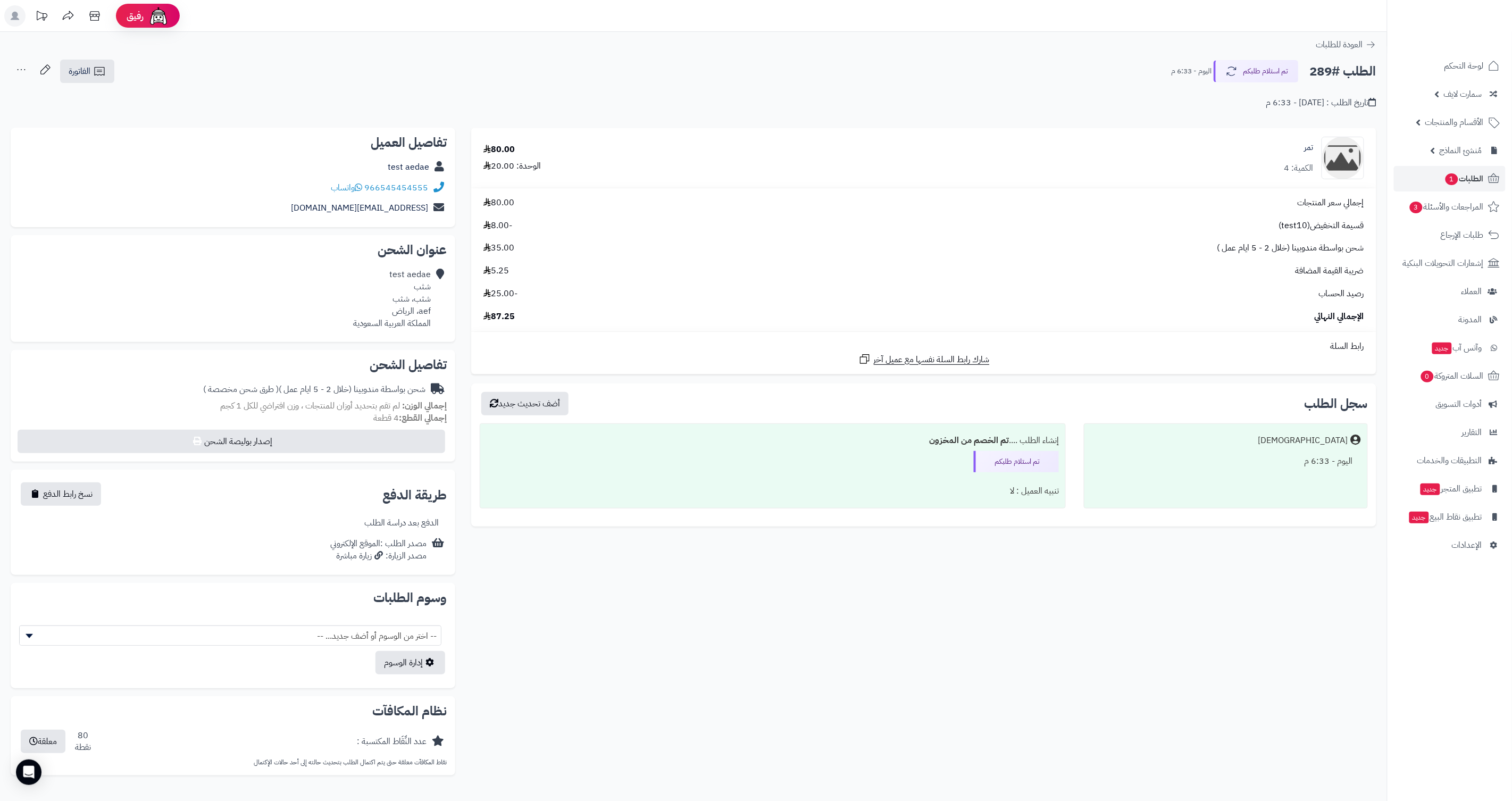
click at [493, 294] on span "-25.00" at bounding box center [501, 293] width 34 height 12
click at [491, 303] on div "إجمالي سعر المنتجات 80.00 قسيمة التخفيض(test10) -8.00 شحن بواسطة مندوبينا (خلال…" at bounding box center [924, 260] width 897 height 126
click at [679, 267] on div "ضريبة القيمة المضافة 5.25" at bounding box center [924, 271] width 897 height 12
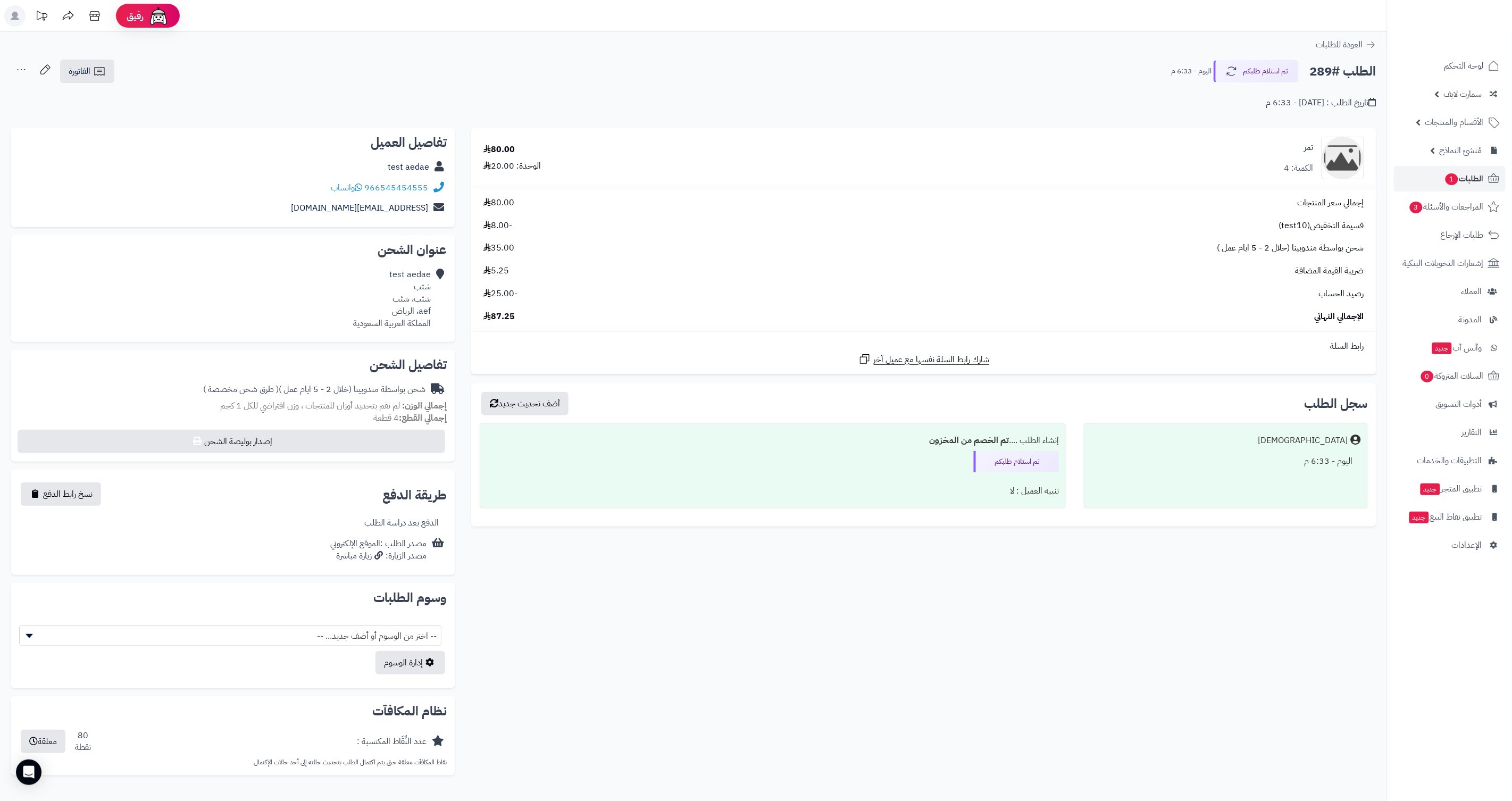
drag, startPoint x: 480, startPoint y: 319, endPoint x: 1342, endPoint y: 128, distance: 882.9
click at [1342, 128] on tbody "تمر الكمية: 4 80.00 الوحدة: 20.00 إجمالي سعر المنتجات 80.00 قسيمة التخفيض(test1…" at bounding box center [923, 251] width 906 height 246
copy tbody "تمر الكمية: 4 80.00 الوحدة: 20.00 إجمالي سعر المنتجات 80.00 قسيمة التخفيض(test1…"
click at [1479, 175] on span "الطلبات 1" at bounding box center [1465, 178] width 40 height 15
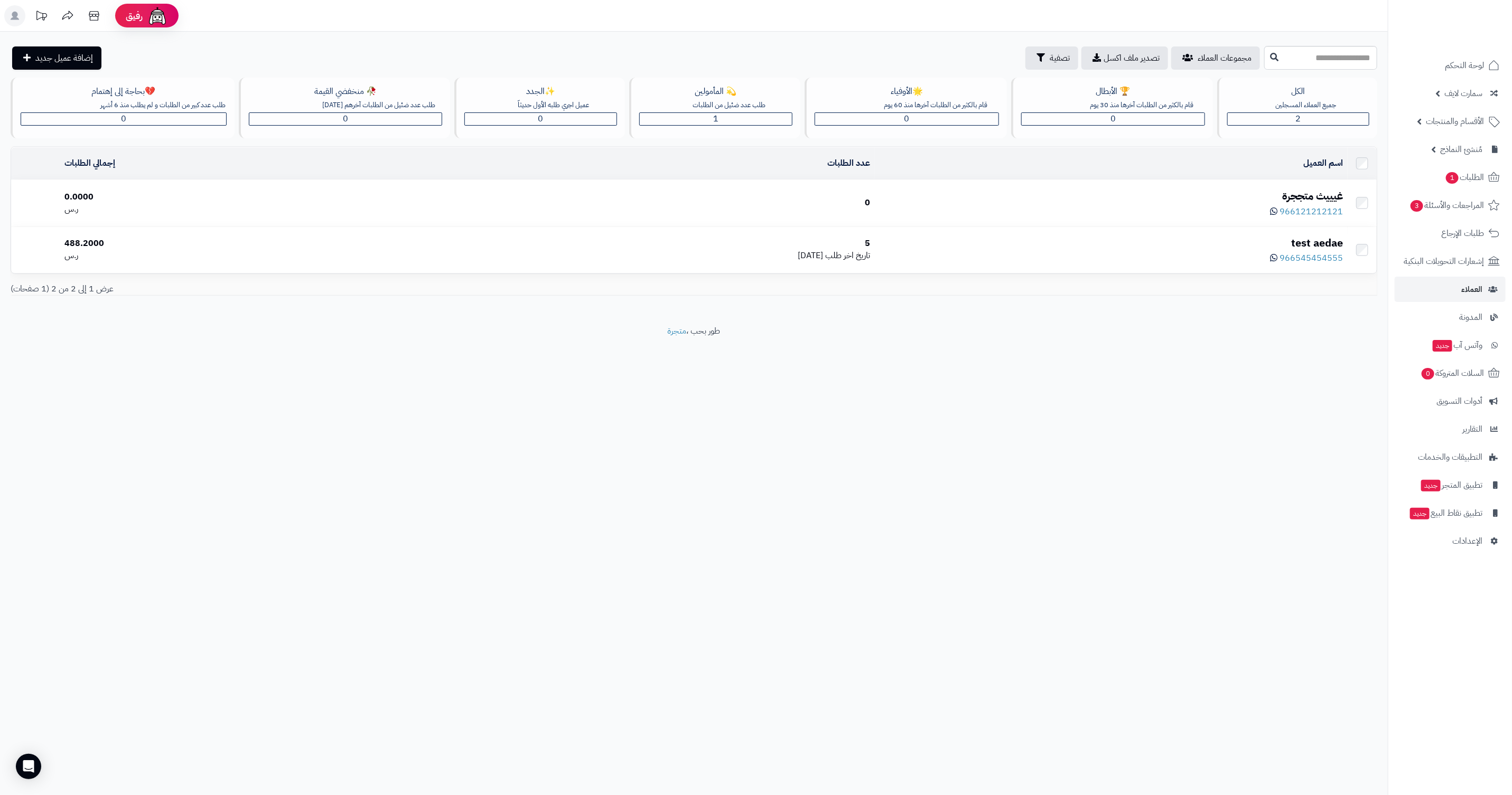
click at [1309, 199] on div "غيييث متججرة" at bounding box center [1111, 196] width 465 height 16
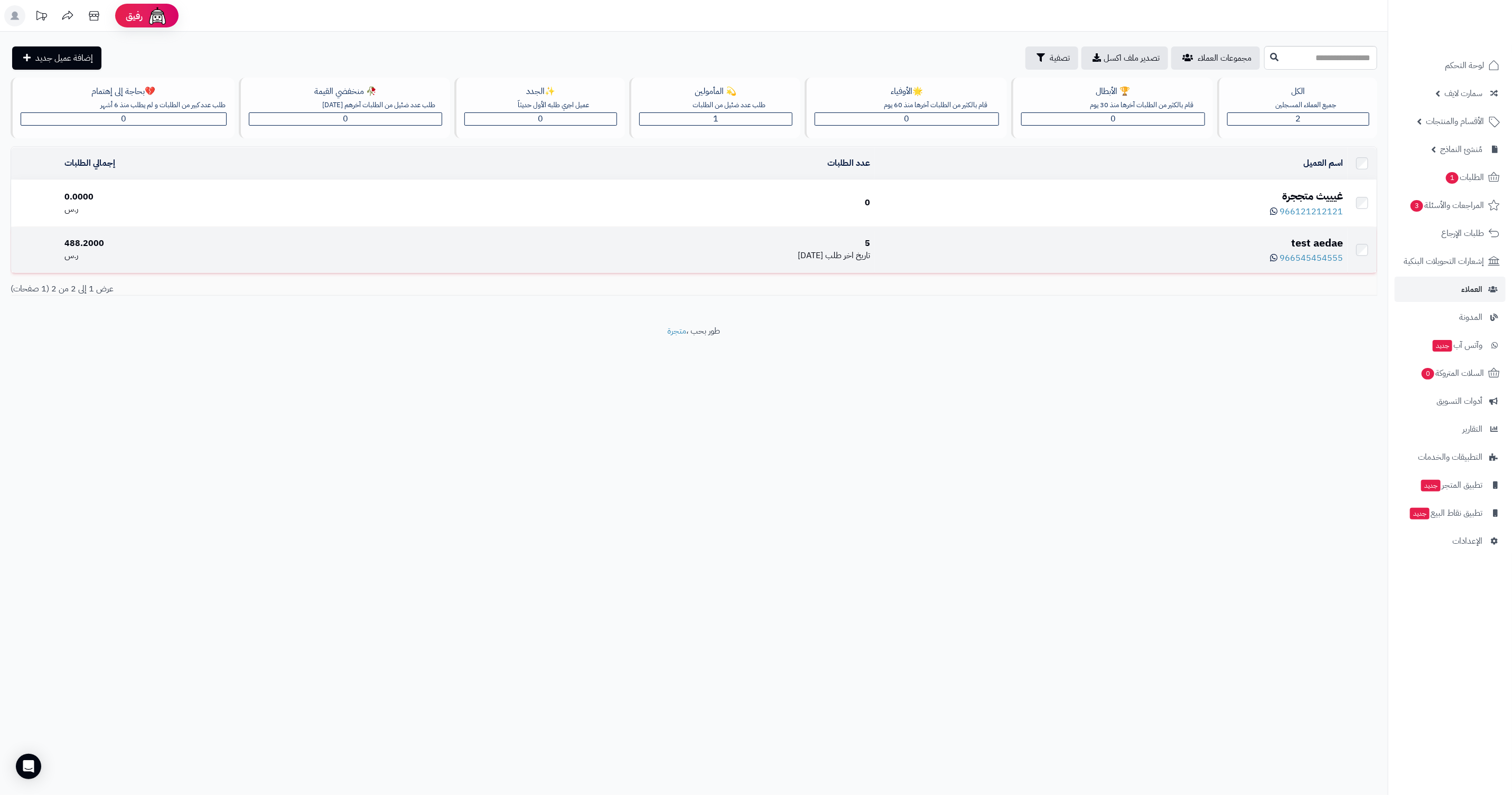
click at [1336, 247] on div "test aedae" at bounding box center [1111, 243] width 465 height 16
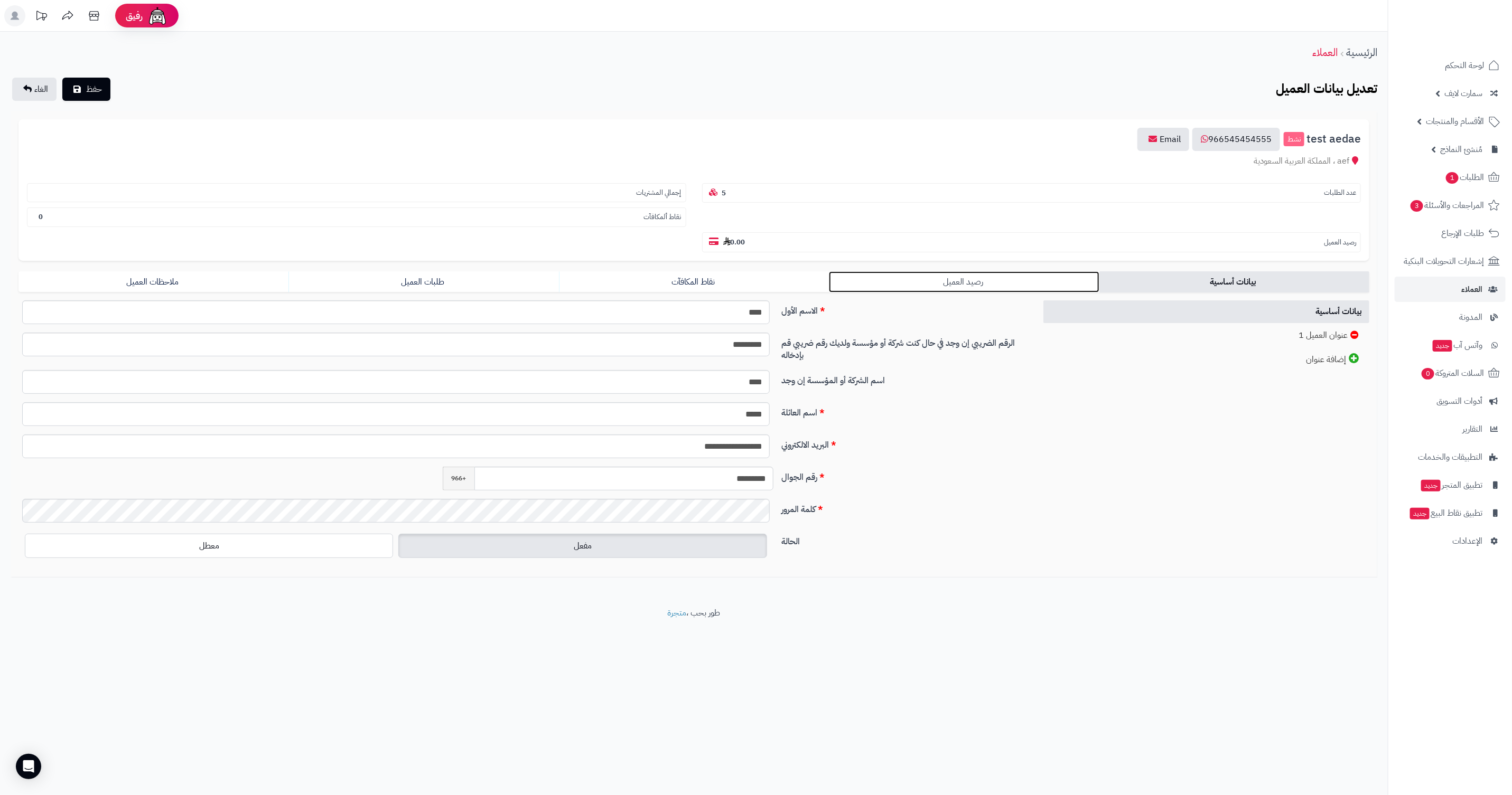
click at [943, 272] on link "رصيد العميل" at bounding box center [963, 282] width 270 height 22
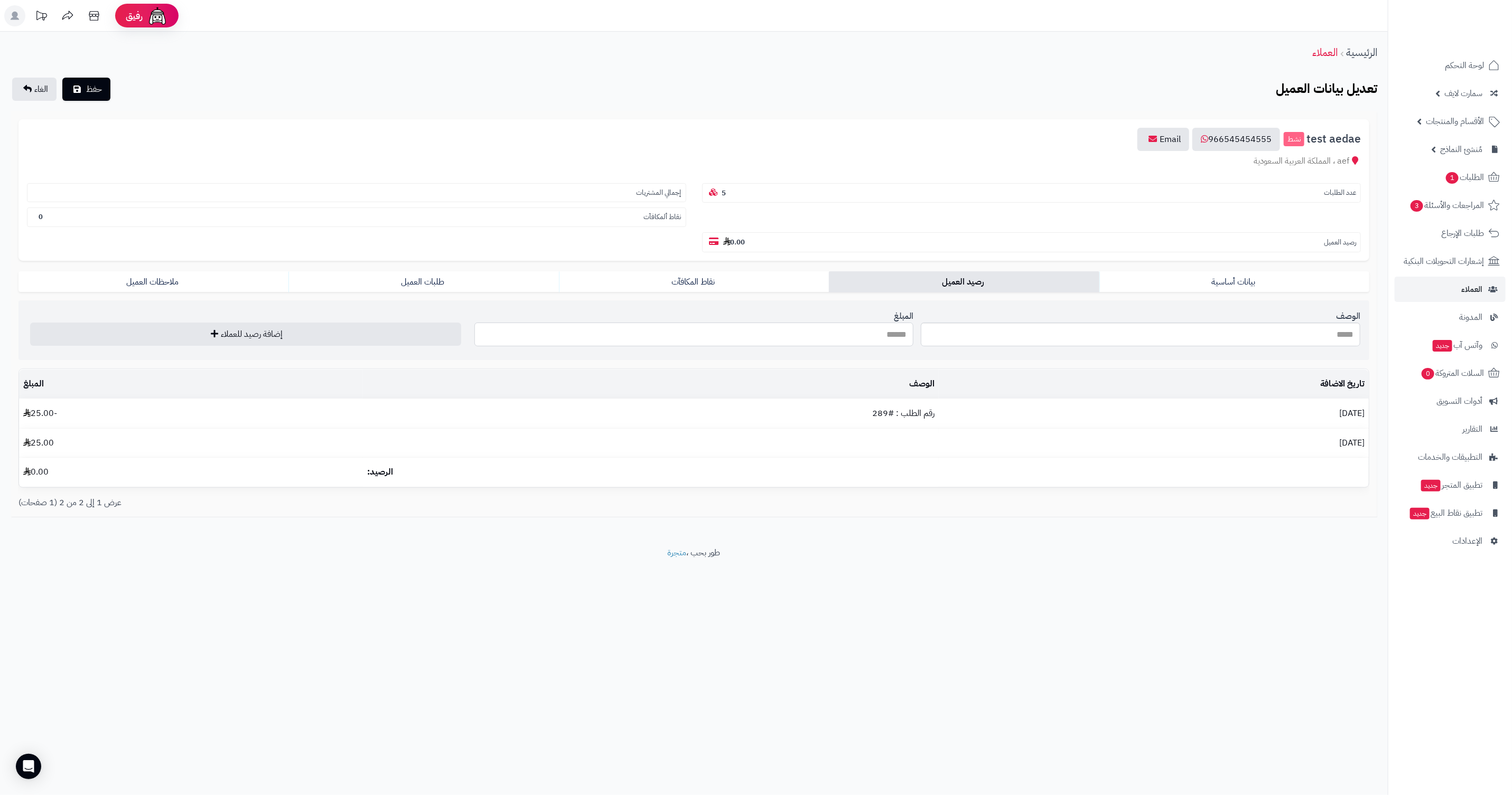
click at [803, 323] on input "المبلغ" at bounding box center [694, 334] width 439 height 24
type input "**"
click at [251, 323] on button "إضافة رصيد للعملاء" at bounding box center [246, 334] width 431 height 24
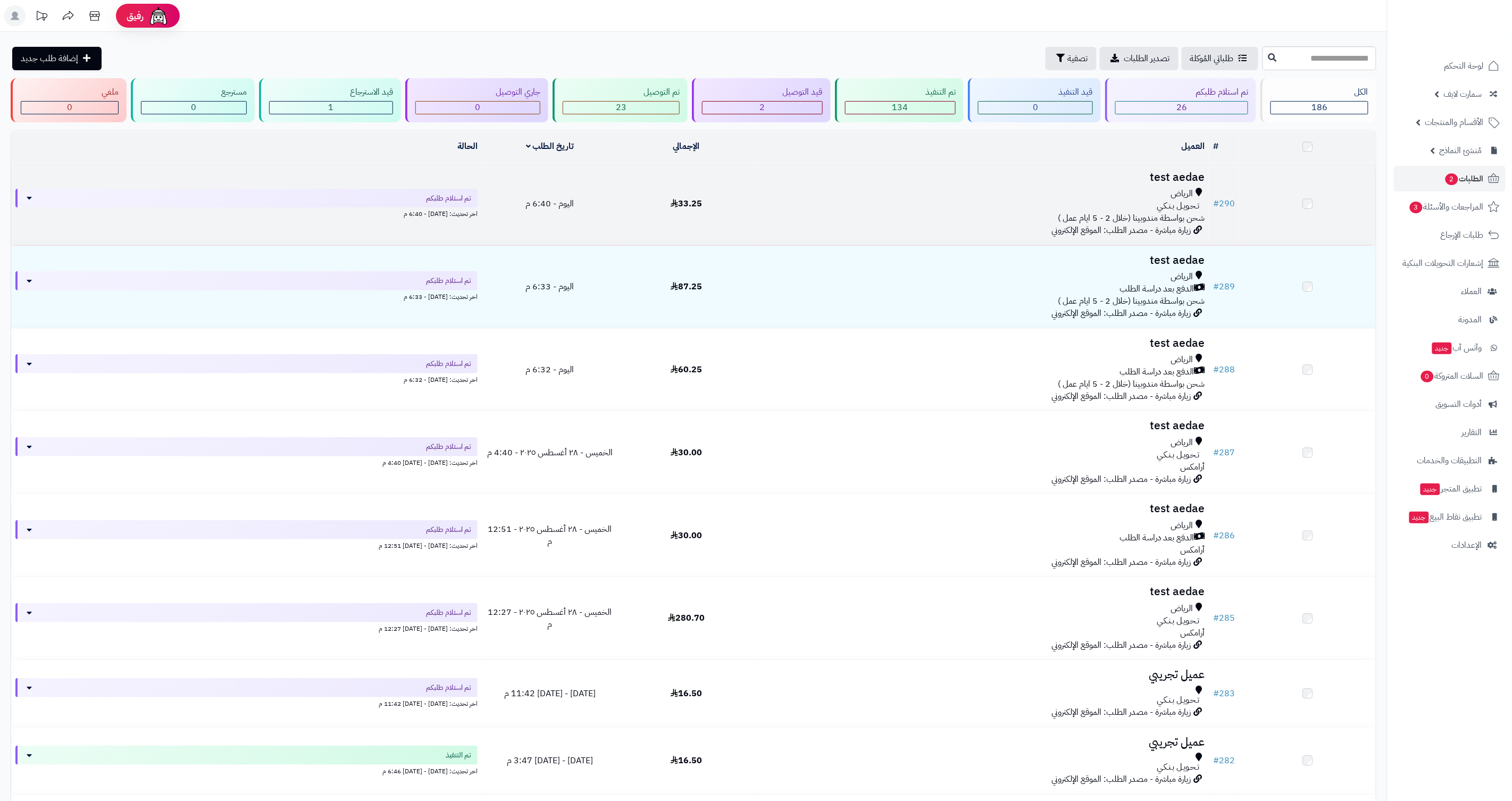
click at [1181, 192] on span "الرياض" at bounding box center [1181, 194] width 23 height 12
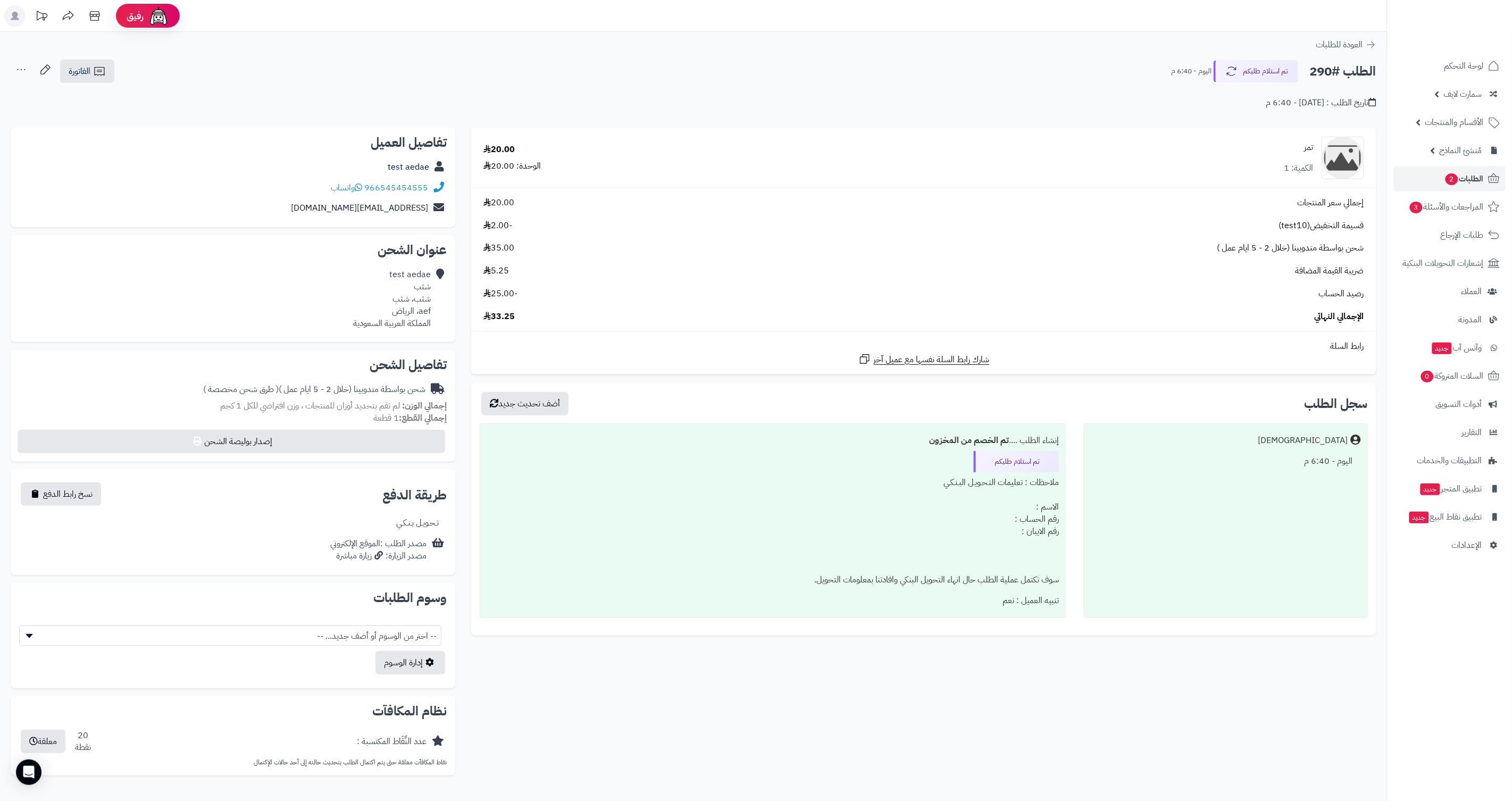
drag, startPoint x: 483, startPoint y: 322, endPoint x: 1368, endPoint y: 137, distance: 904.1
click at [1368, 137] on tbody "تمر الكمية: 1 20.00 الوحدة: 20.00 إجمالي سعر المنتجات 20.00 قسيمة التخفيض(test1…" at bounding box center [923, 251] width 906 height 246
copy tbody "تمر الكمية: 1 20.00 الوحدة: 20.00 إجمالي سعر المنتجات 20.00 قسيمة التخفيض(test1…"
